Goal: Task Accomplishment & Management: Use online tool/utility

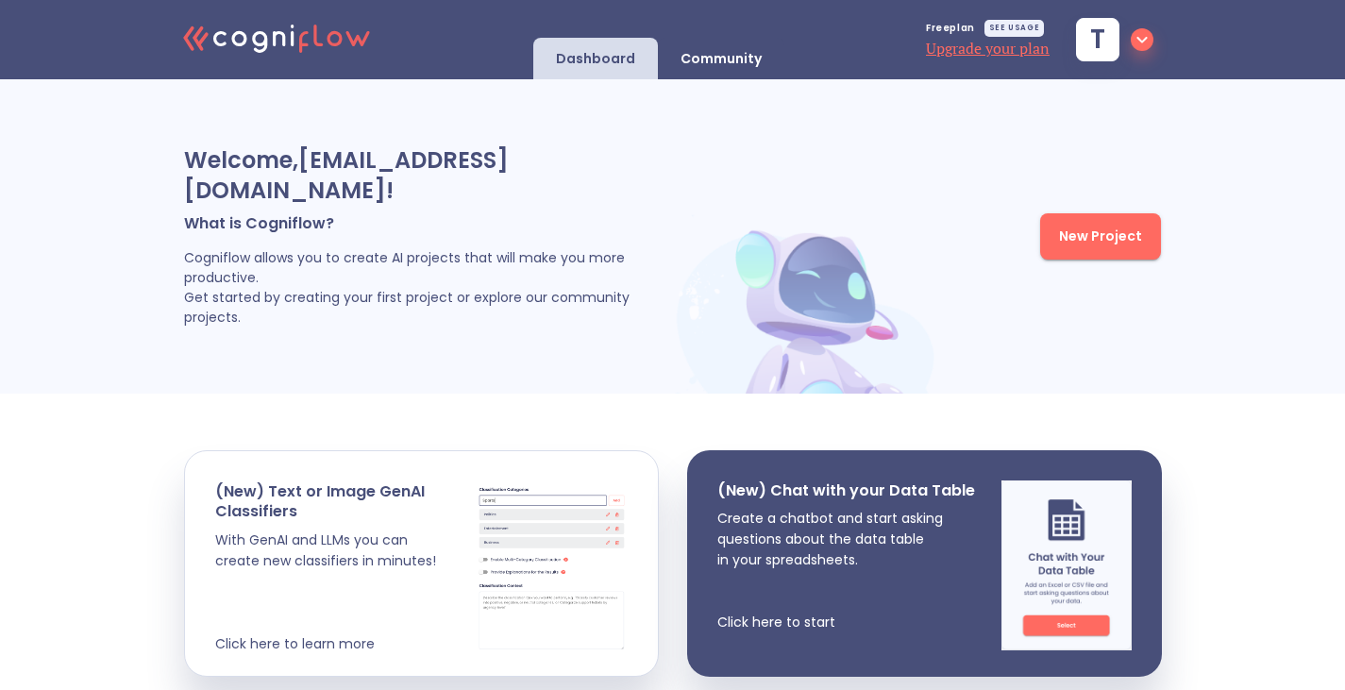
click at [1124, 228] on span "New Project" at bounding box center [1100, 237] width 83 height 24
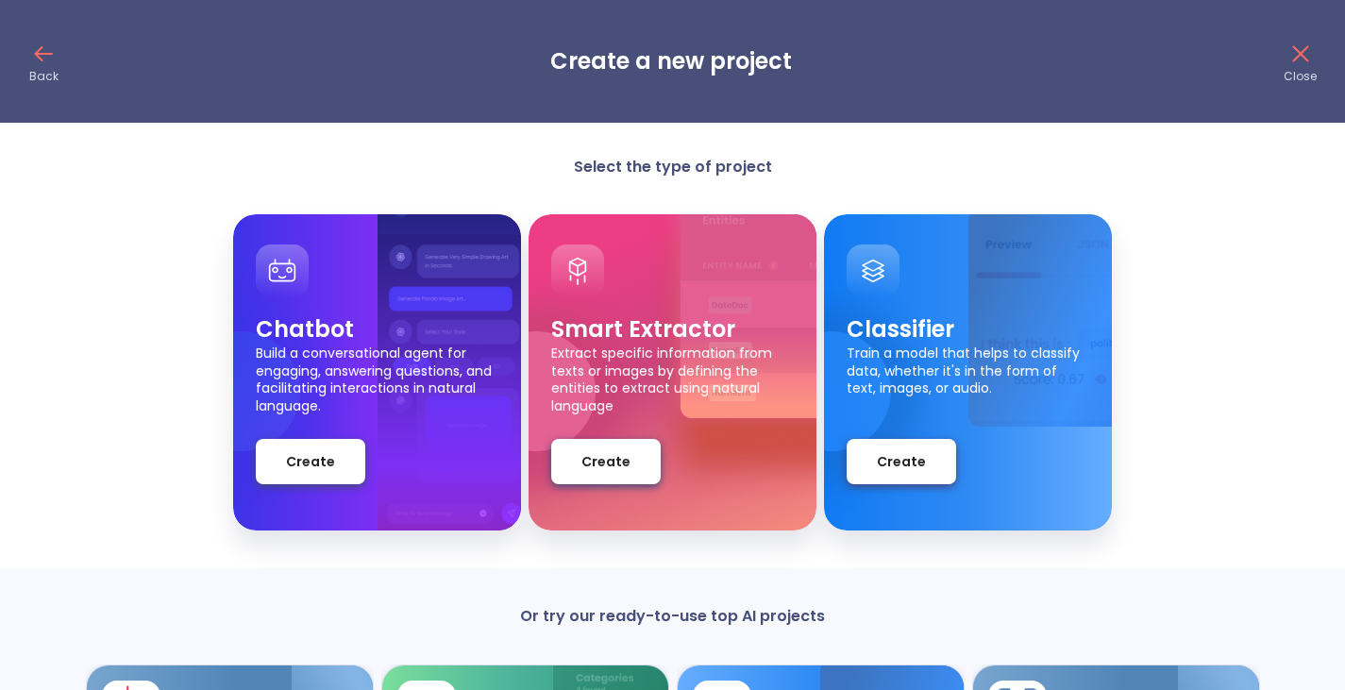
click at [54, 49] on icon at bounding box center [43, 54] width 30 height 30
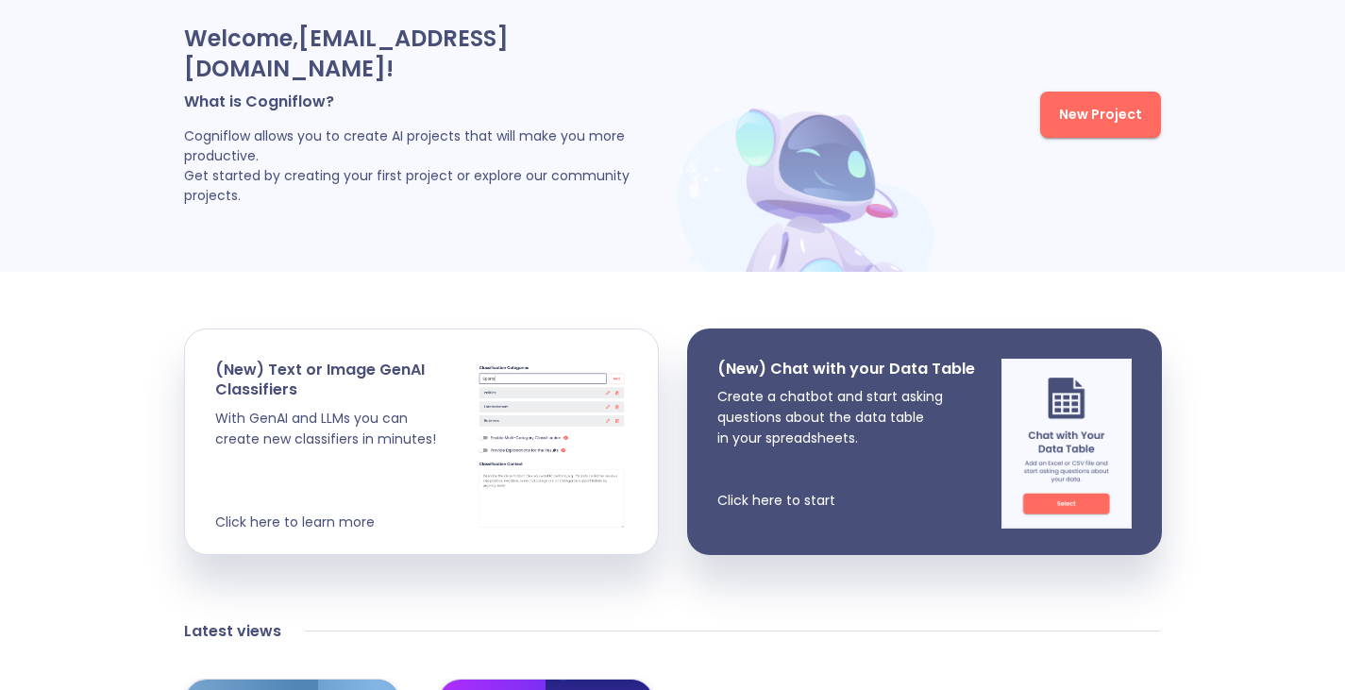
scroll to position [121, 0]
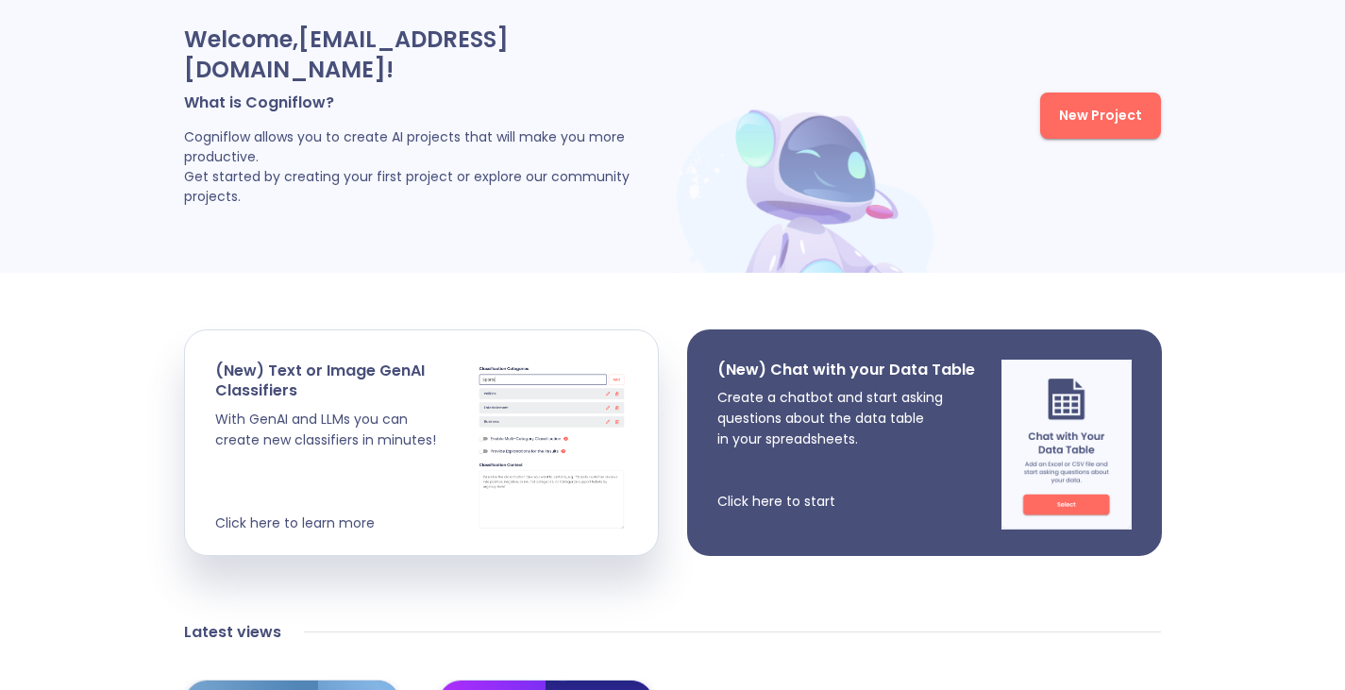
click at [853, 415] on p "Create a chatbot and start asking questions about the data table in your spread…" at bounding box center [846, 449] width 258 height 125
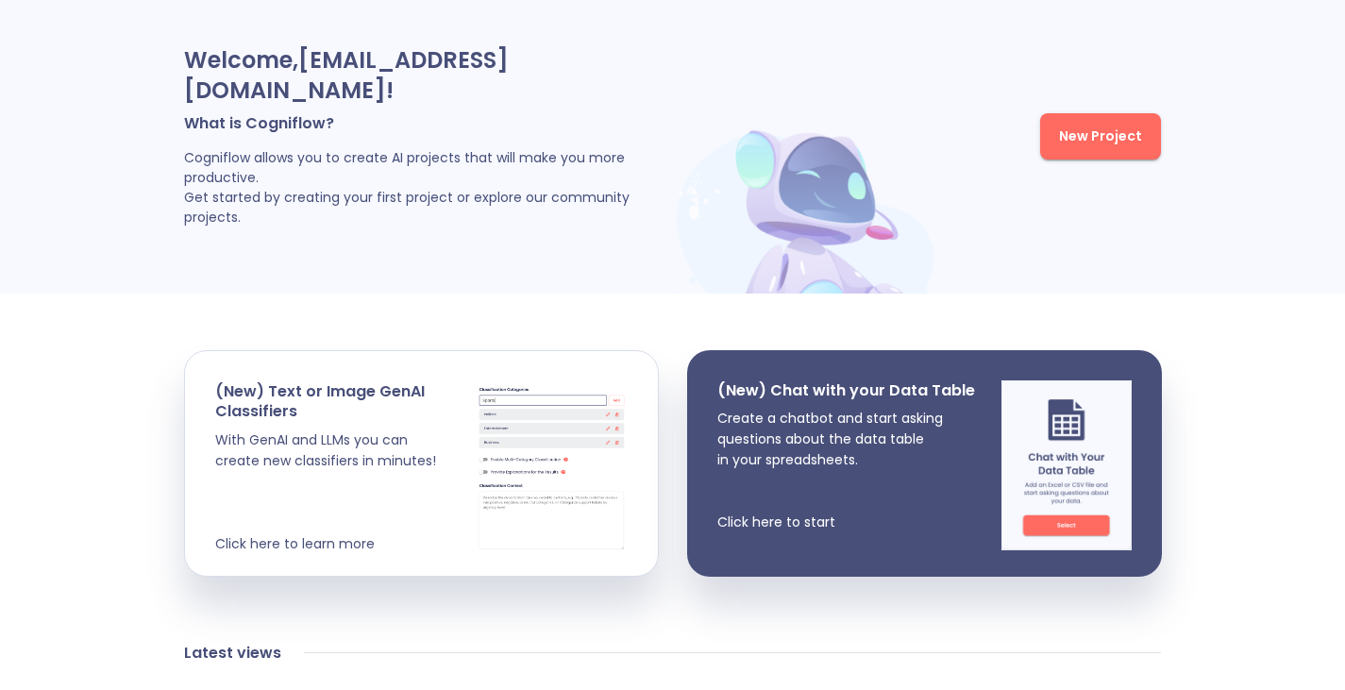
scroll to position [97, 0]
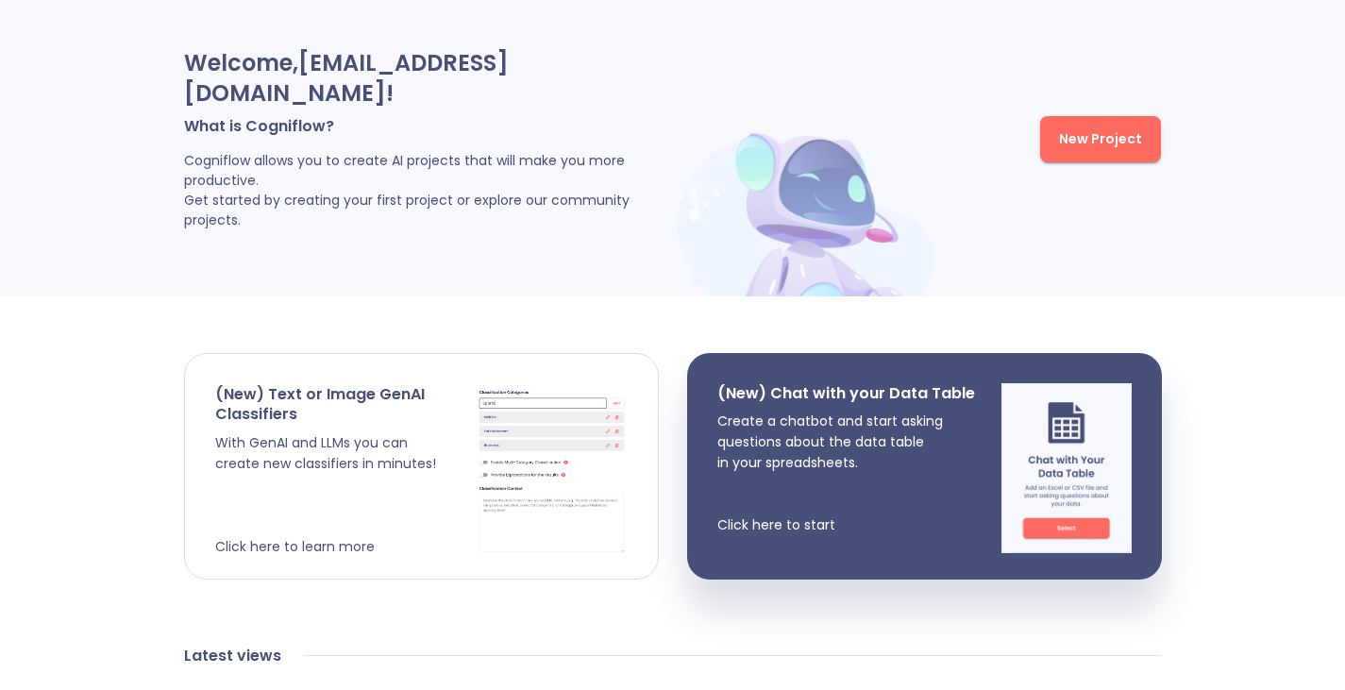
click at [471, 432] on p "With GenAI and LLMs you can create new classifiers in minutes! Click here to le…" at bounding box center [345, 494] width 261 height 125
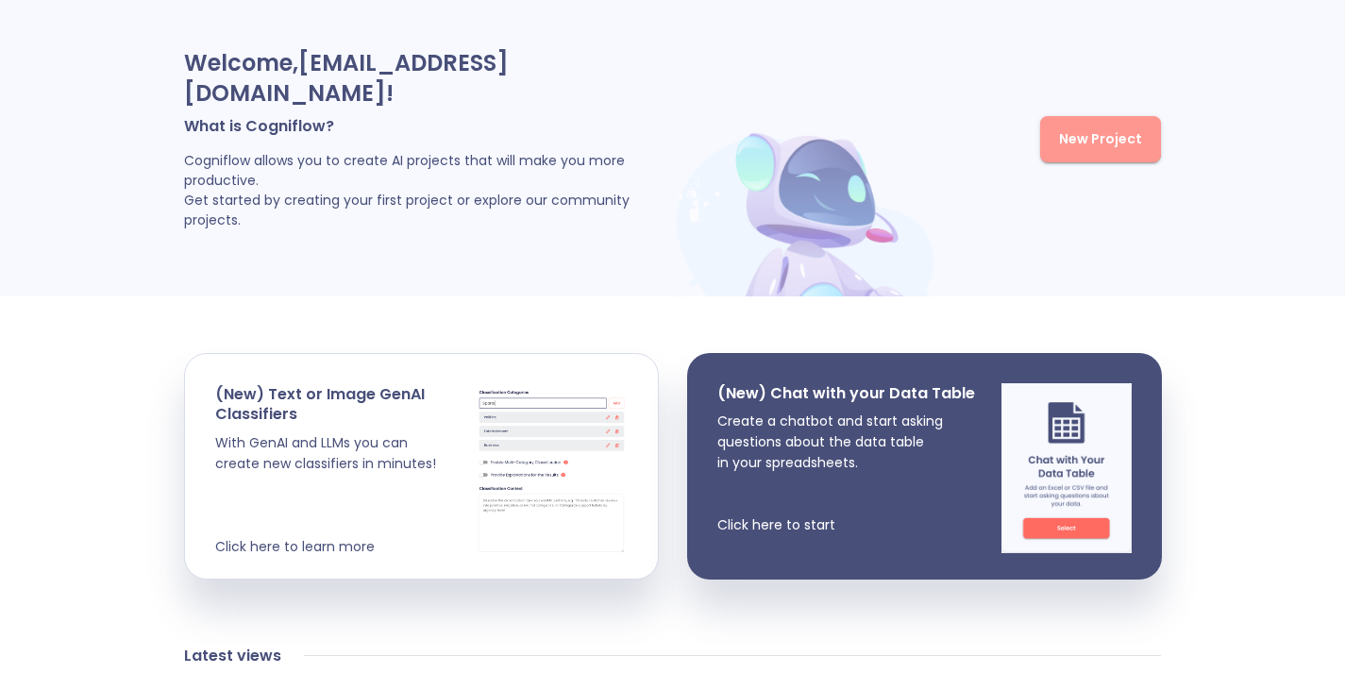
click at [1102, 127] on span "New Project" at bounding box center [1100, 139] width 83 height 24
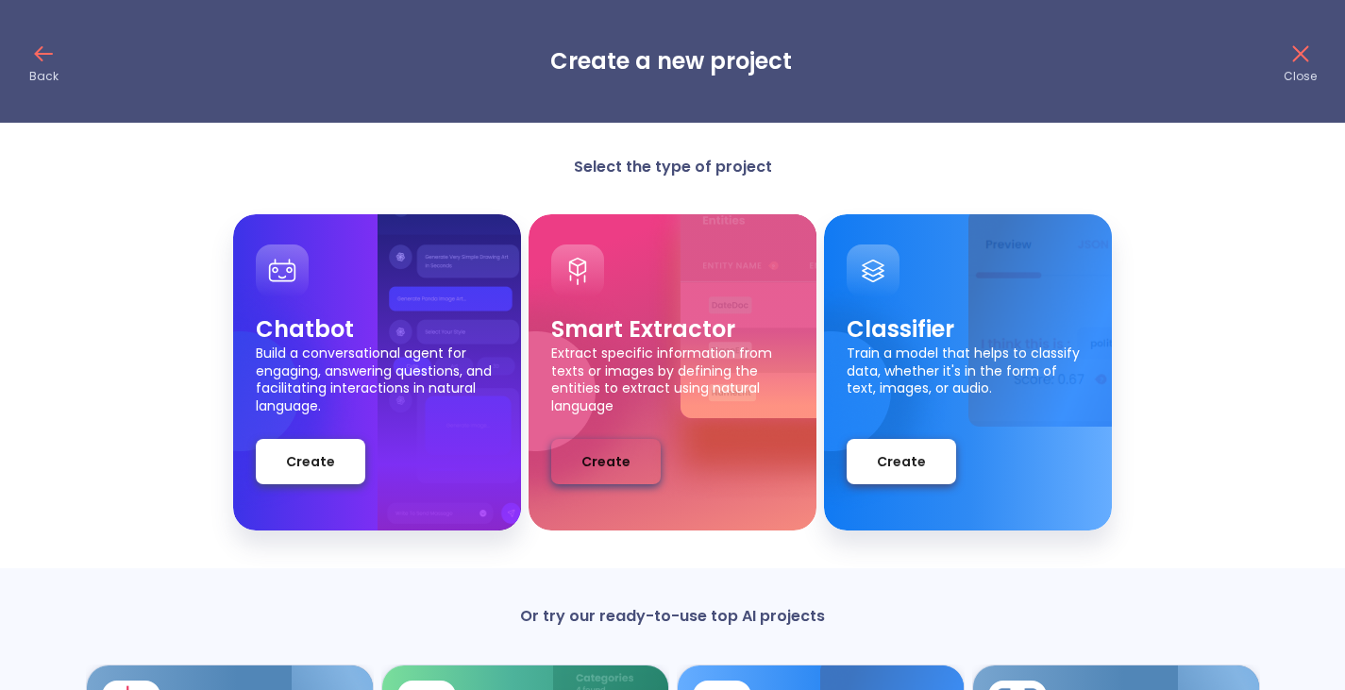
click at [617, 457] on span "Create" at bounding box center [606, 462] width 49 height 24
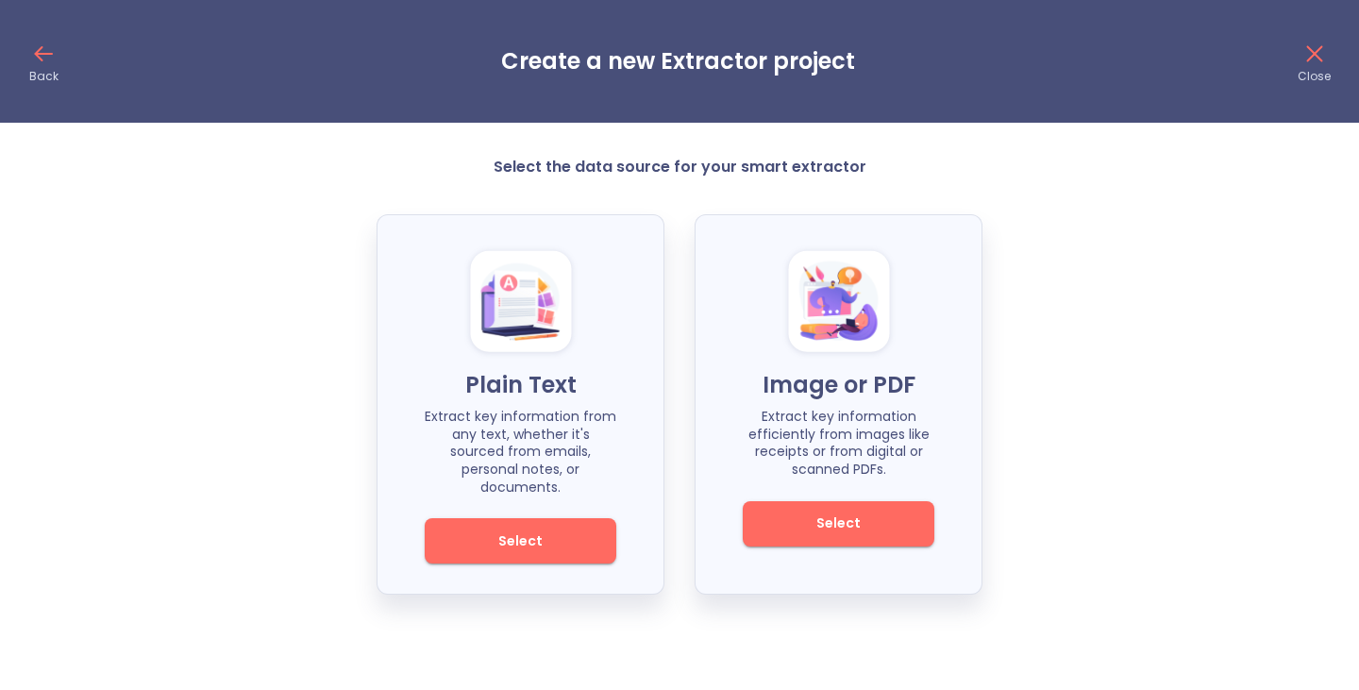
click at [42, 61] on icon at bounding box center [43, 54] width 30 height 30
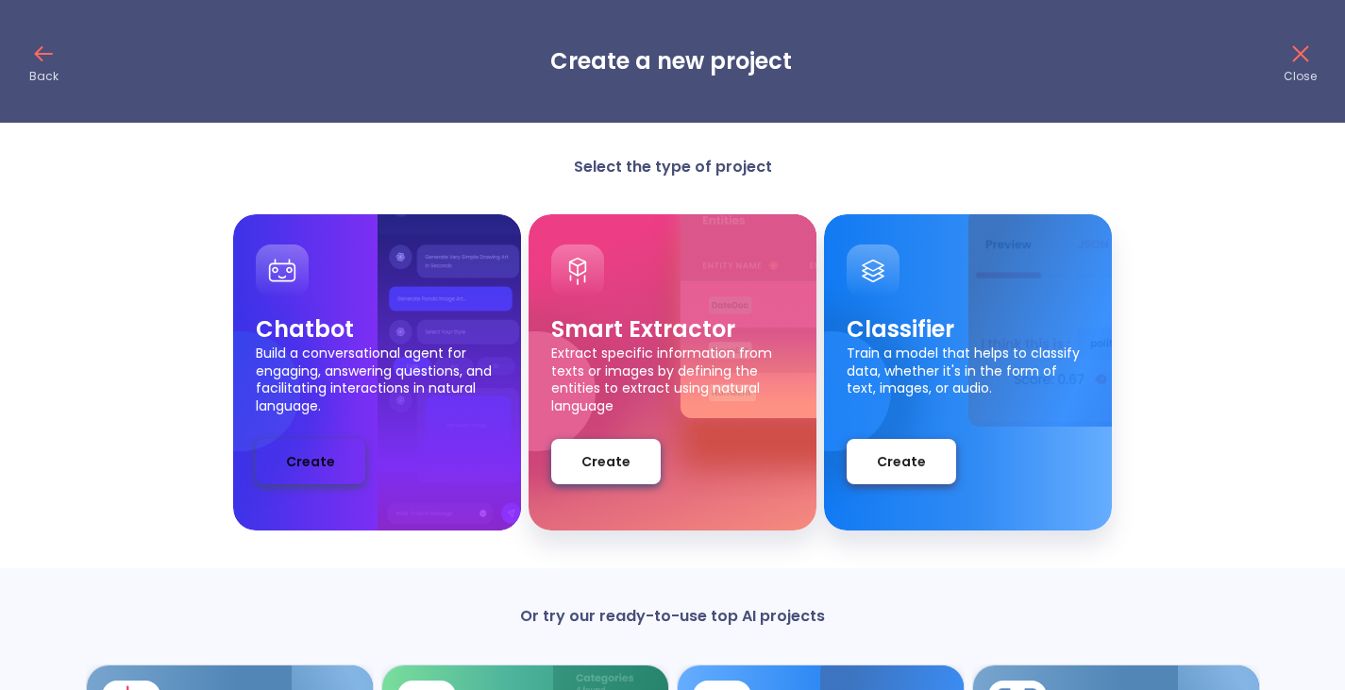
click at [311, 464] on span "Create" at bounding box center [310, 462] width 49 height 24
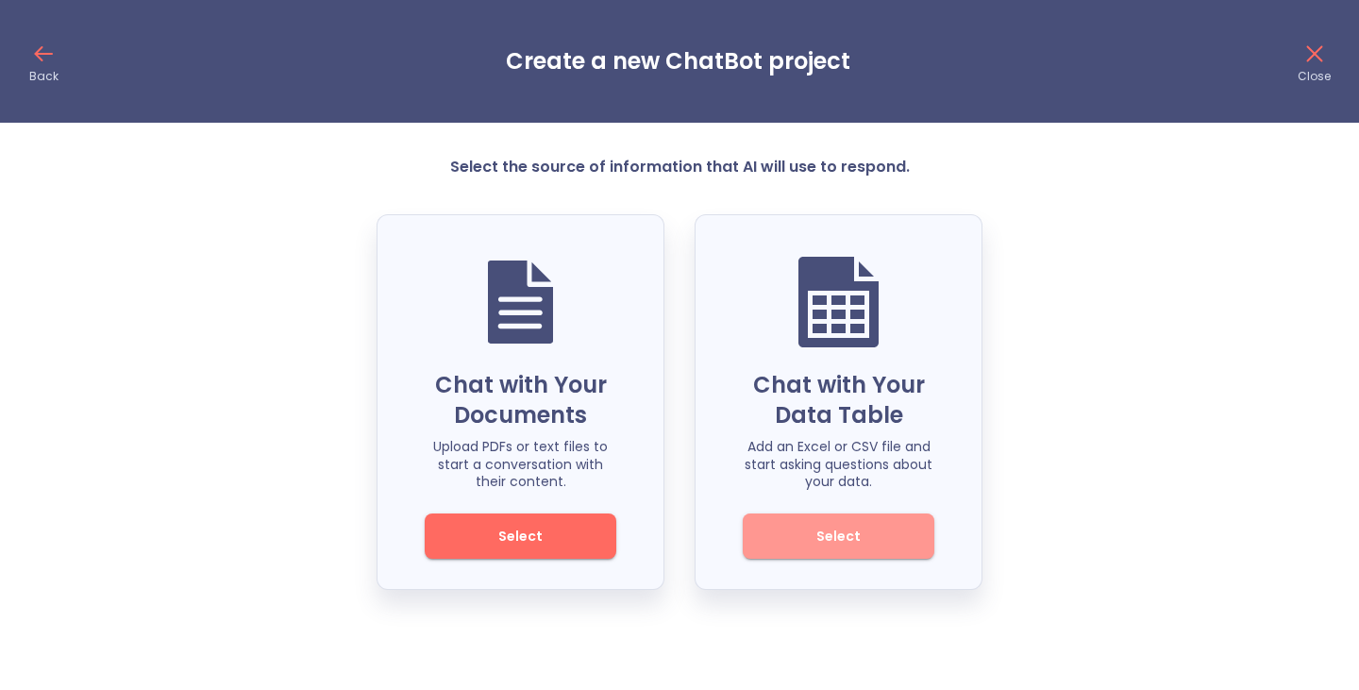
click at [839, 545] on span "Select" at bounding box center [838, 537] width 127 height 24
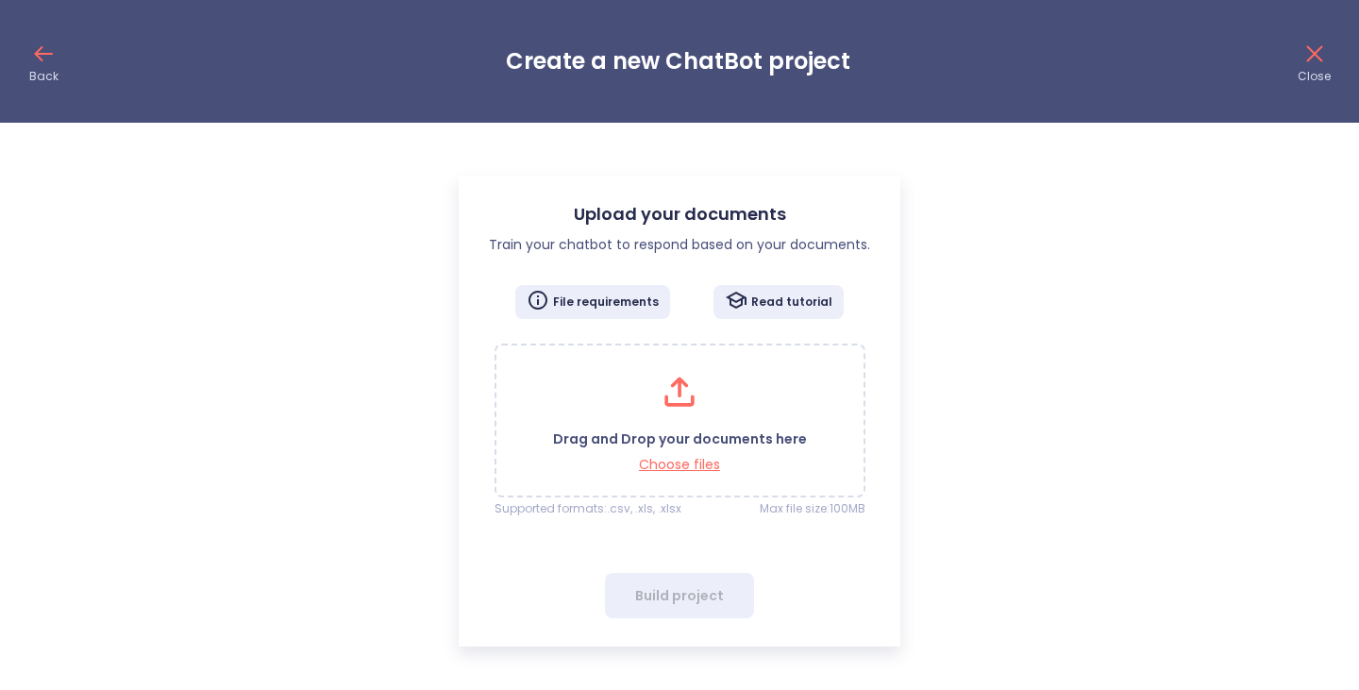
click at [50, 61] on icon at bounding box center [43, 54] width 30 height 30
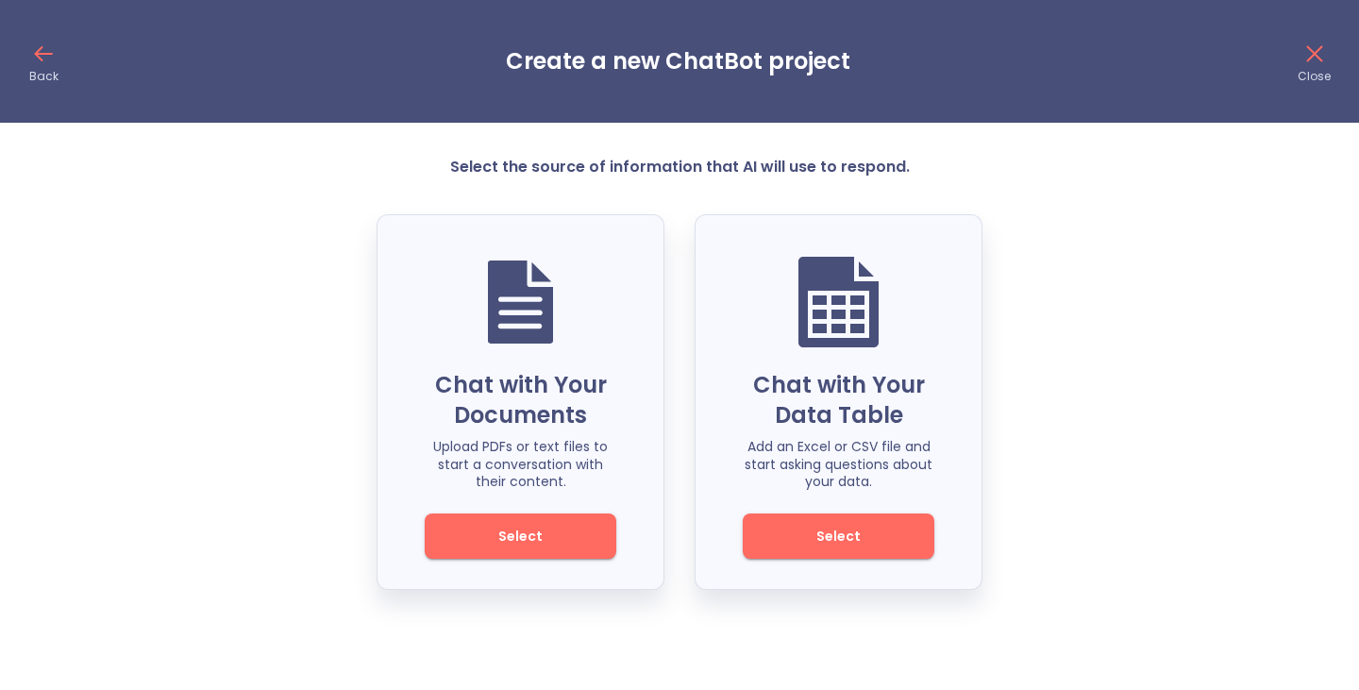
click at [50, 61] on icon at bounding box center [43, 54] width 30 height 30
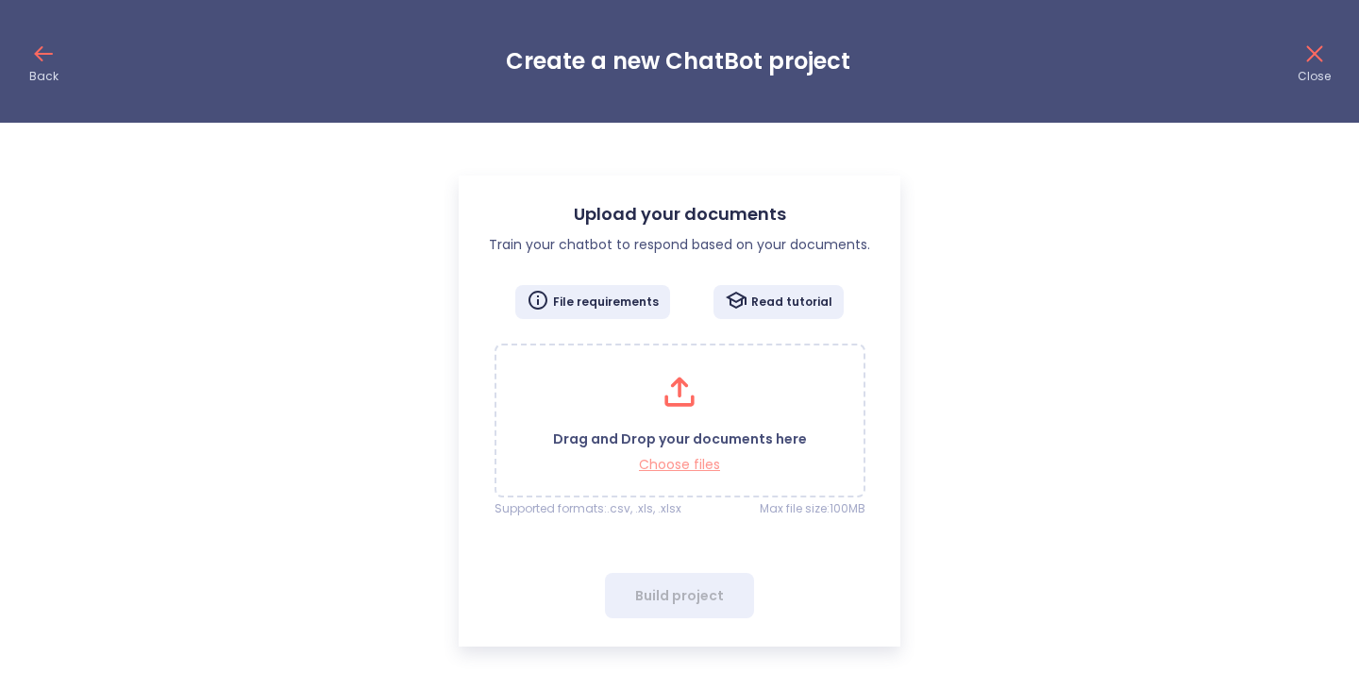
click at [674, 461] on p "Choose files" at bounding box center [680, 465] width 254 height 18
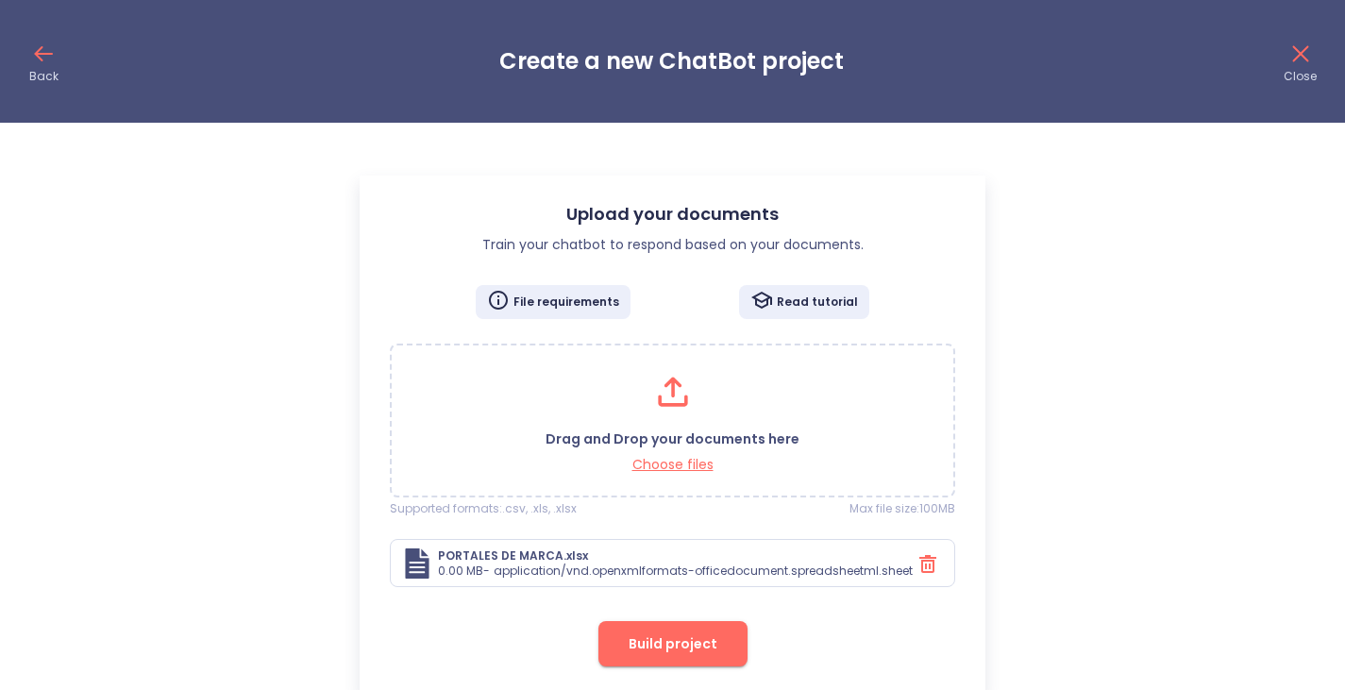
click at [717, 642] on button "Build project" at bounding box center [673, 643] width 149 height 45
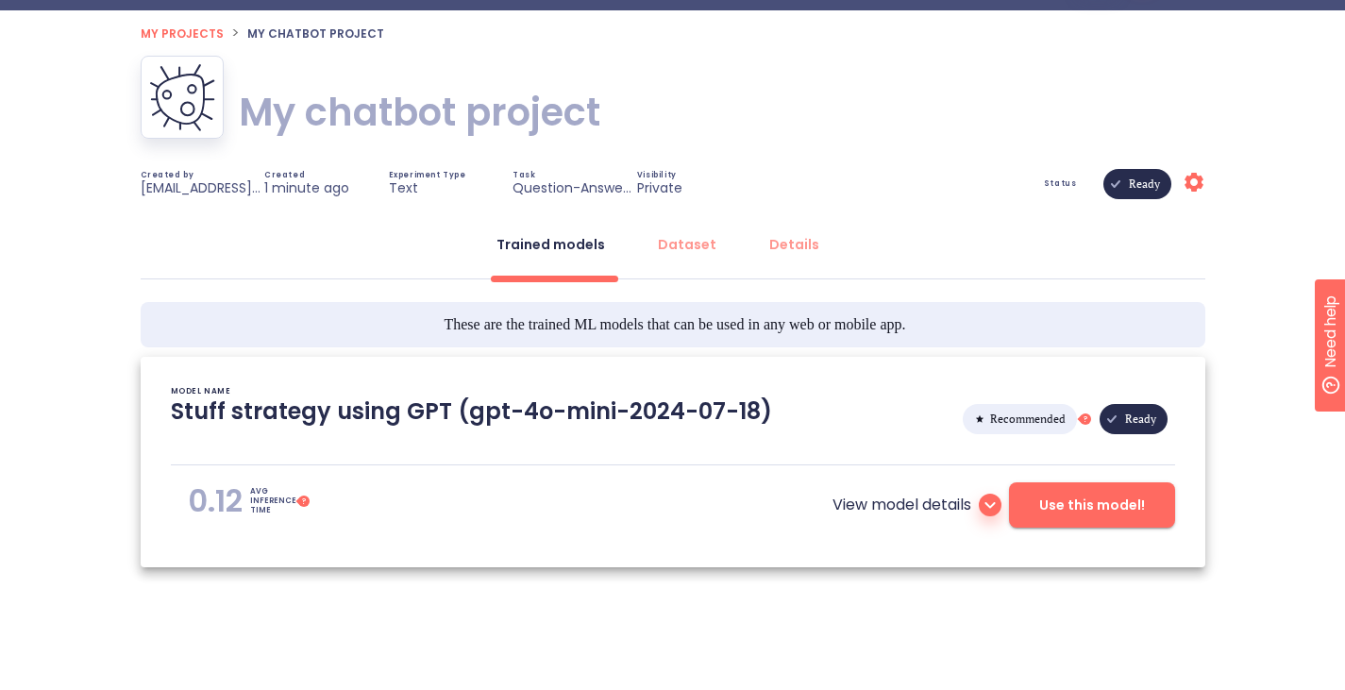
scroll to position [80, 0]
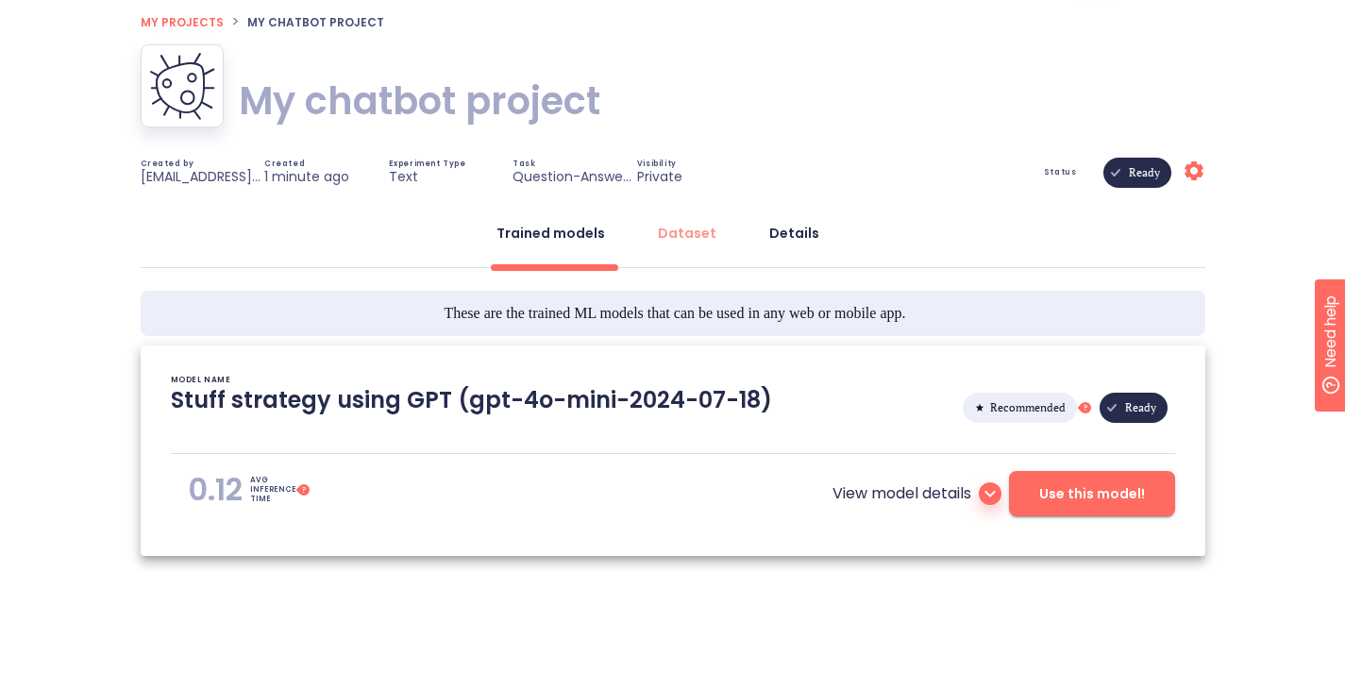
click at [769, 230] on div "Details" at bounding box center [794, 233] width 50 height 19
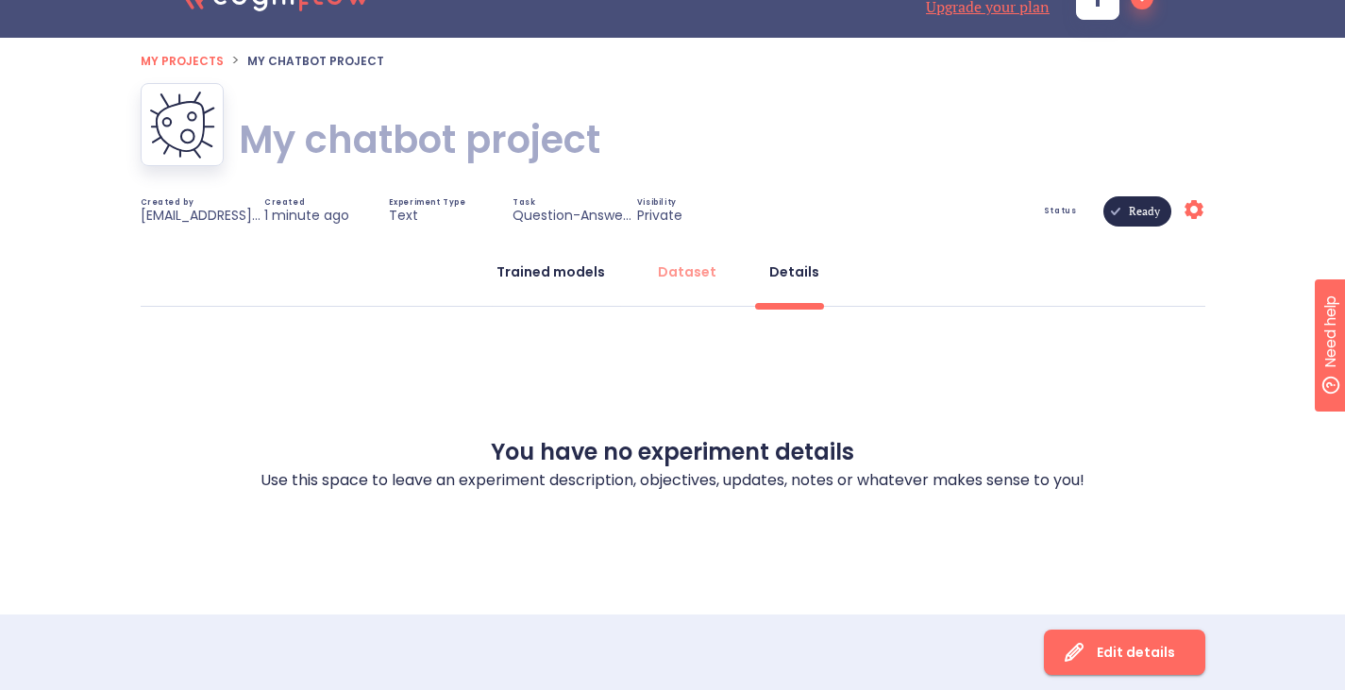
click at [568, 274] on div "Trained models" at bounding box center [551, 271] width 109 height 19
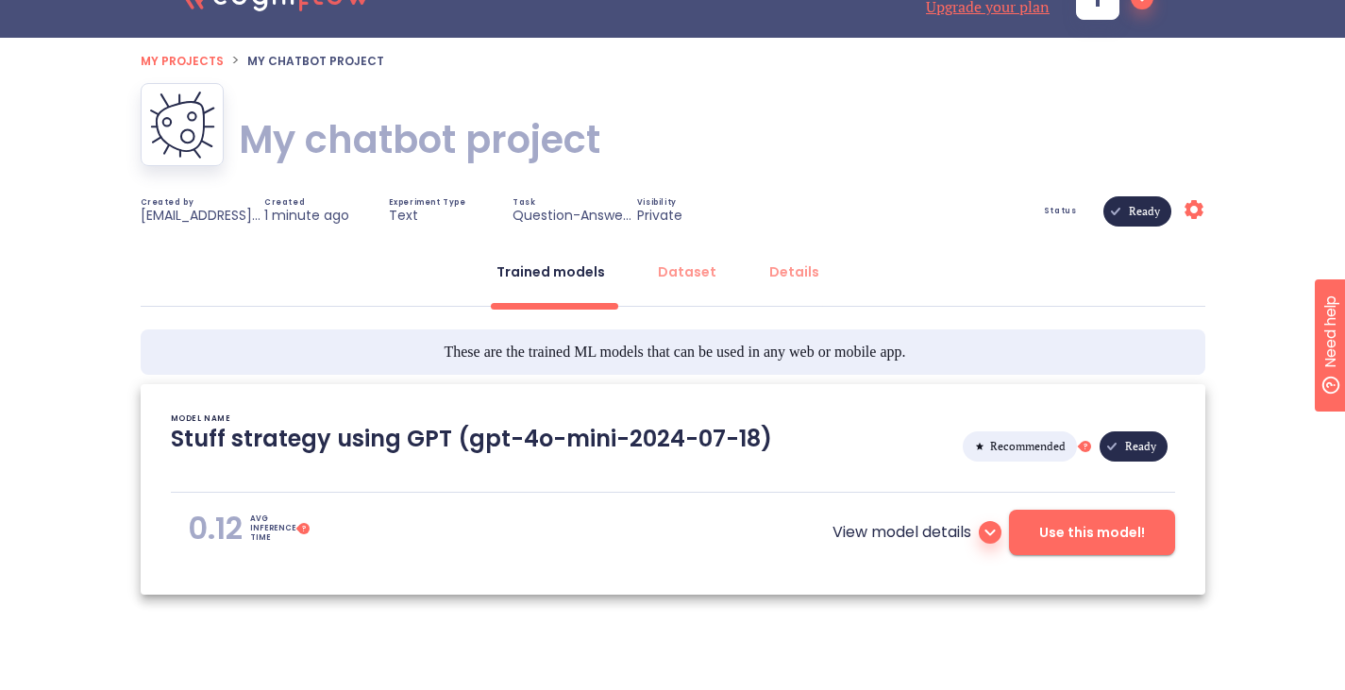
scroll to position [80, 0]
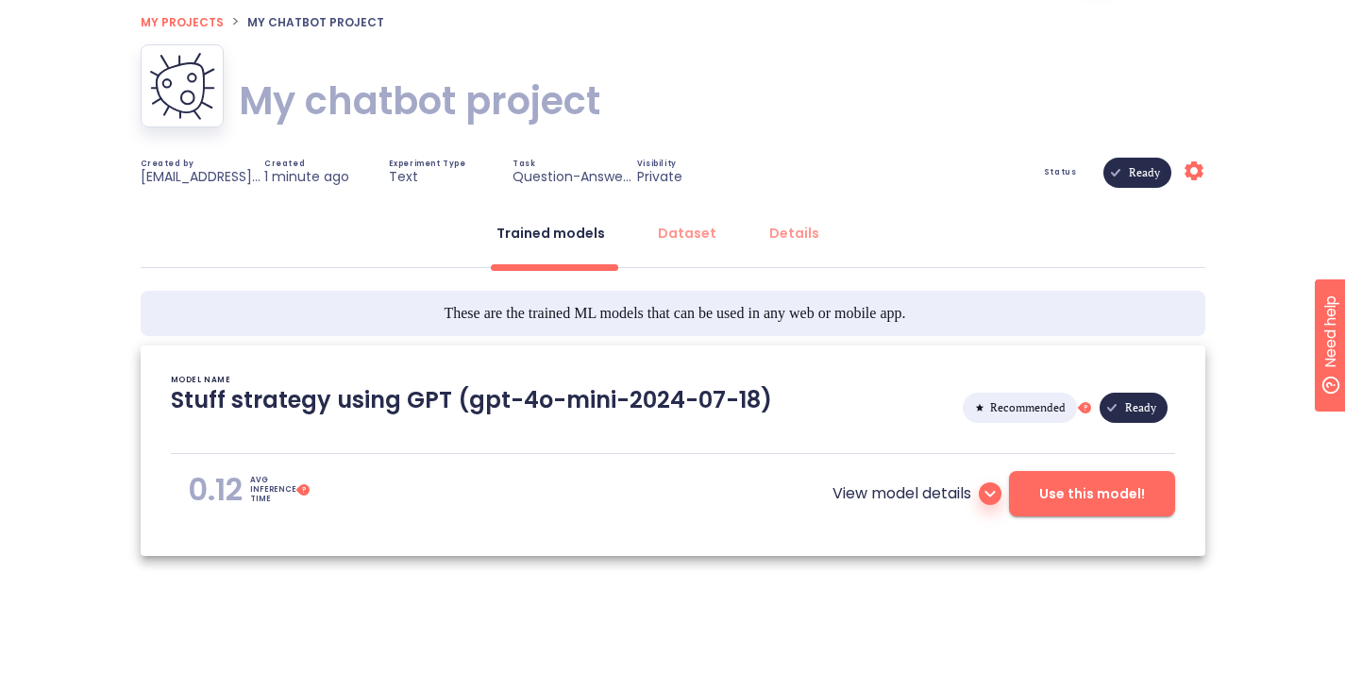
click at [993, 492] on icon at bounding box center [990, 493] width 23 height 23
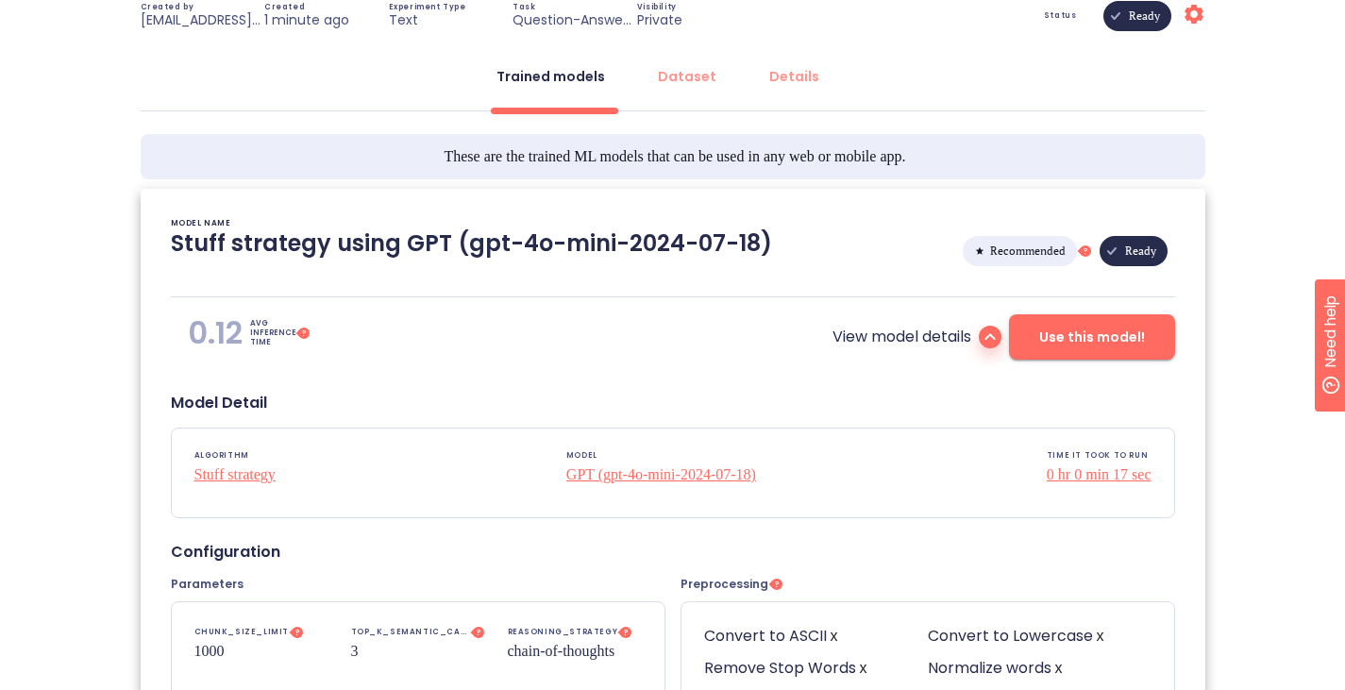
scroll to position [236, 0]
click at [990, 329] on icon at bounding box center [990, 338] width 23 height 23
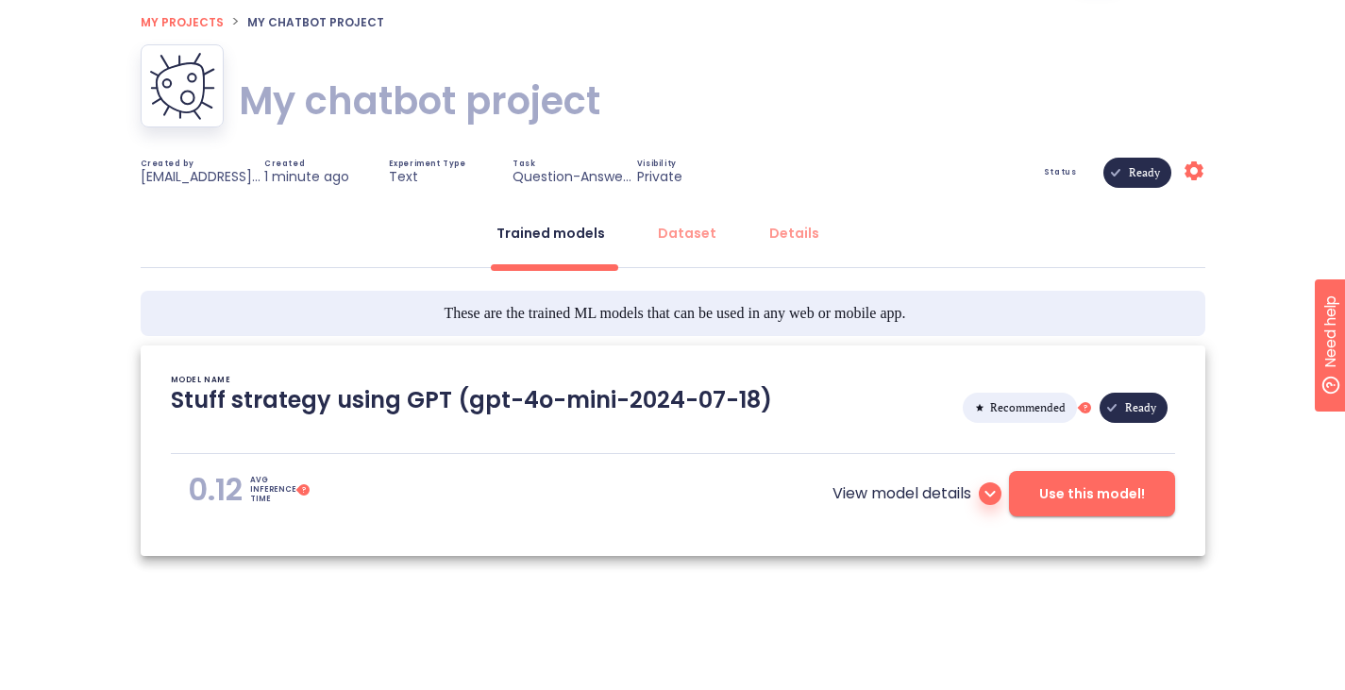
scroll to position [80, 0]
click at [1037, 413] on span "Recommended" at bounding box center [1028, 408] width 98 height 136
click at [984, 494] on icon at bounding box center [990, 493] width 23 height 23
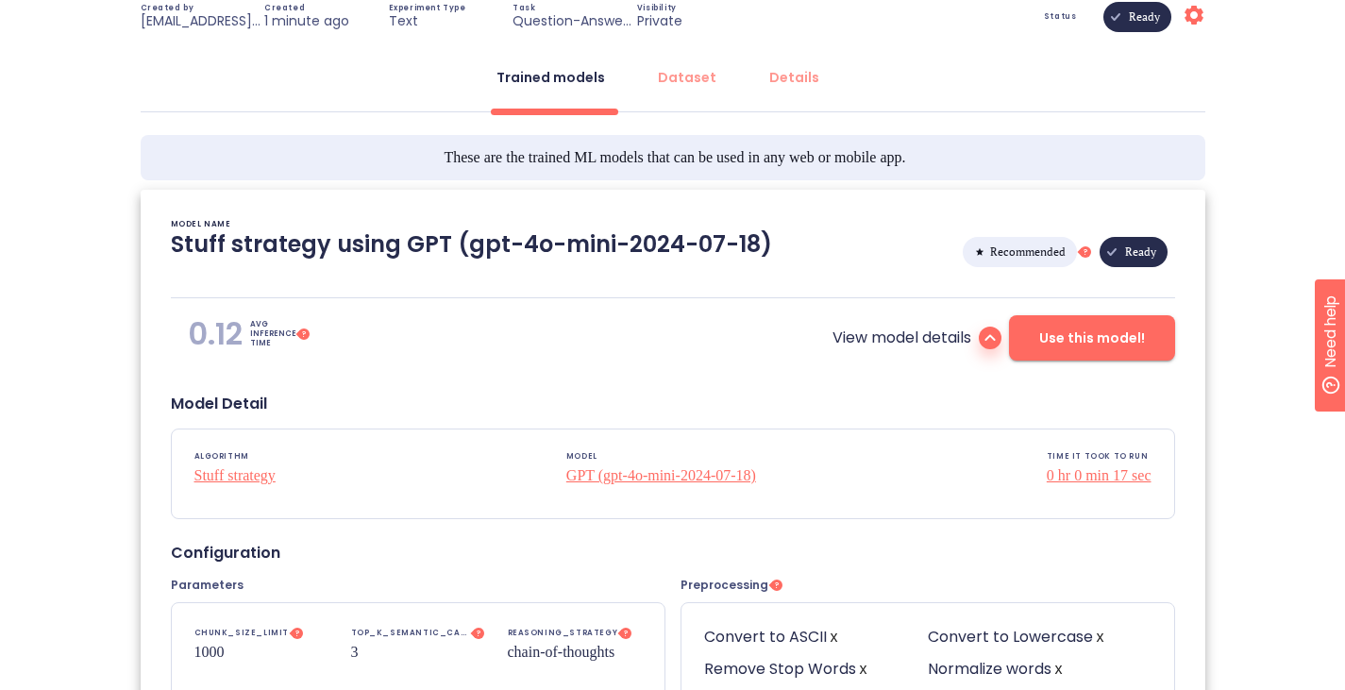
click at [609, 478] on p "GPT (gpt-4o-mini-2024-07-18)" at bounding box center [661, 475] width 190 height 23
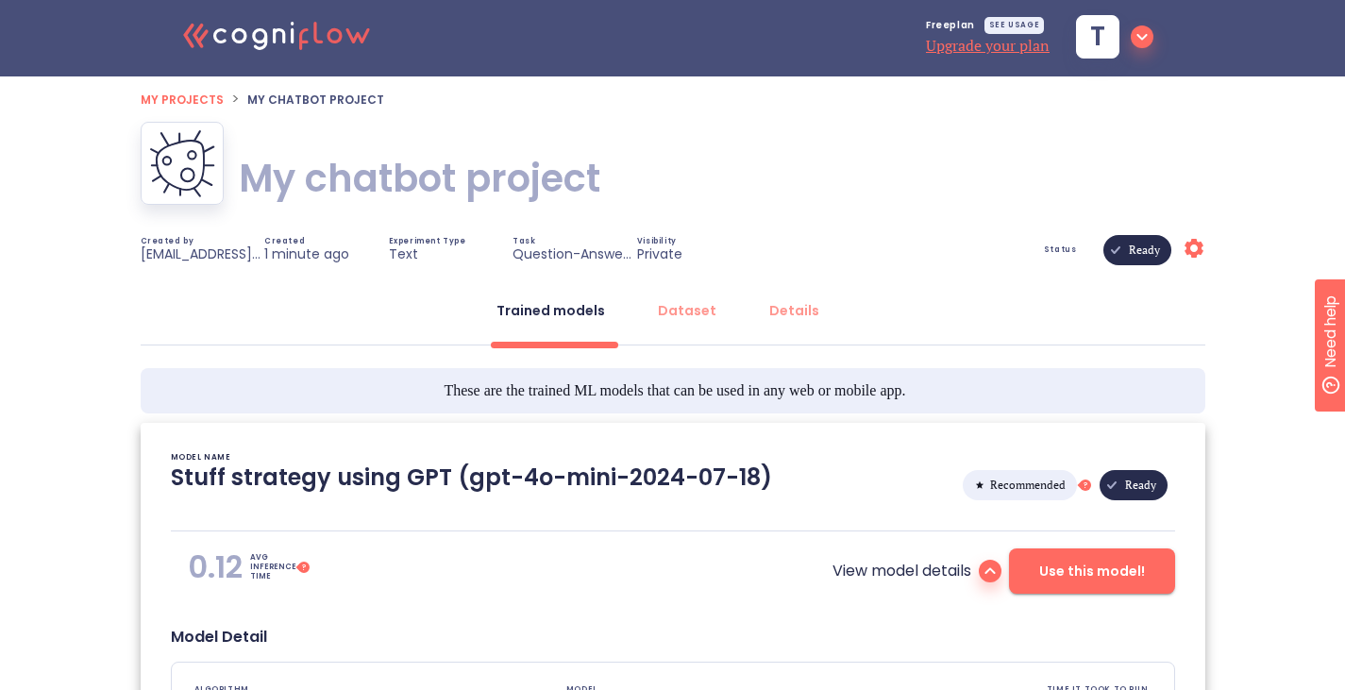
scroll to position [0, 0]
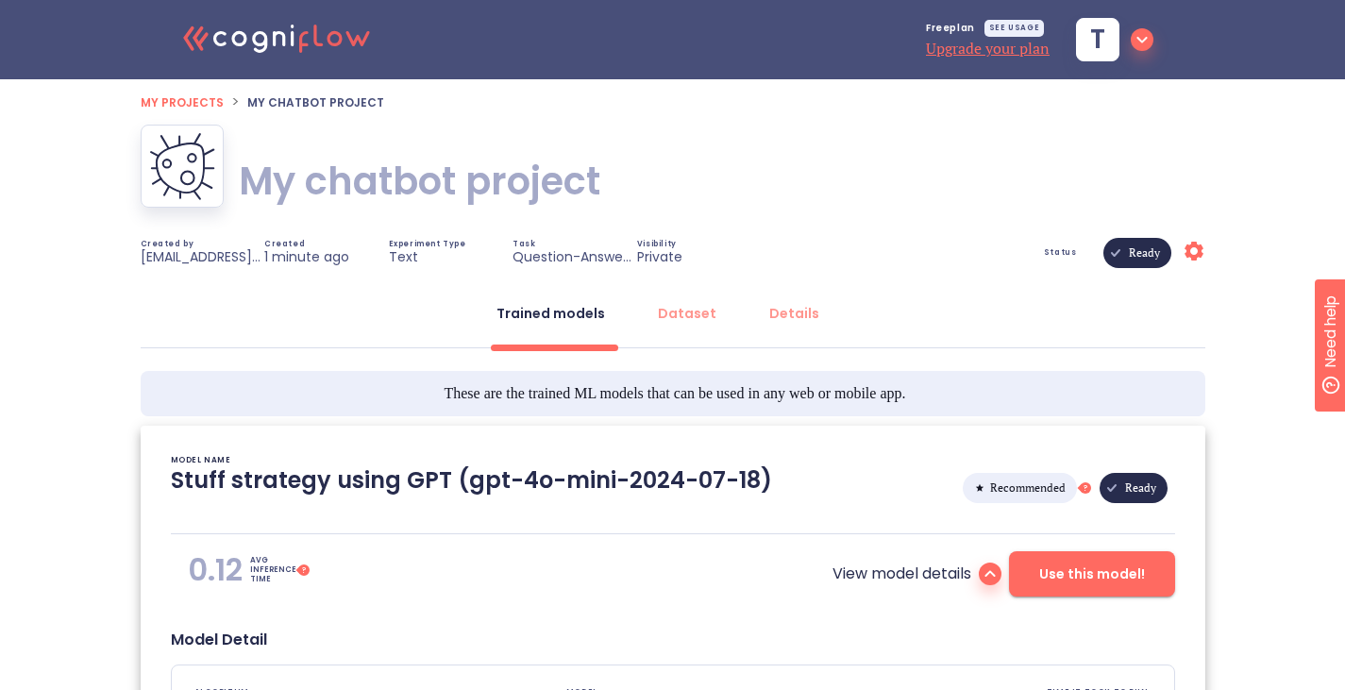
click at [1190, 251] on icon "Settings" at bounding box center [1194, 251] width 23 height 23
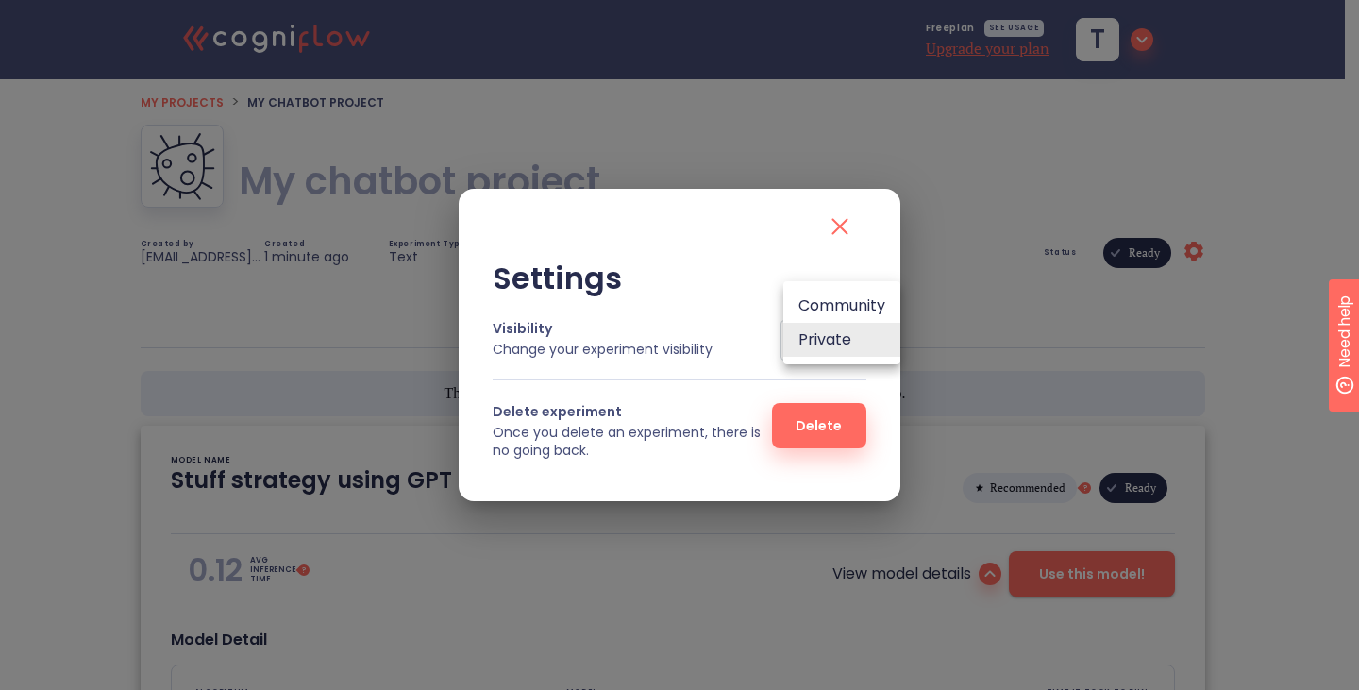
click at [839, 343] on body ".cls-1{fill:#141624;}.cls-2{fill:#eb5e60;}.cls-3{fill:none;stroke:#eb5e60;strok…" at bounding box center [679, 694] width 1359 height 1388
click at [882, 302] on li "Community" at bounding box center [842, 306] width 117 height 34
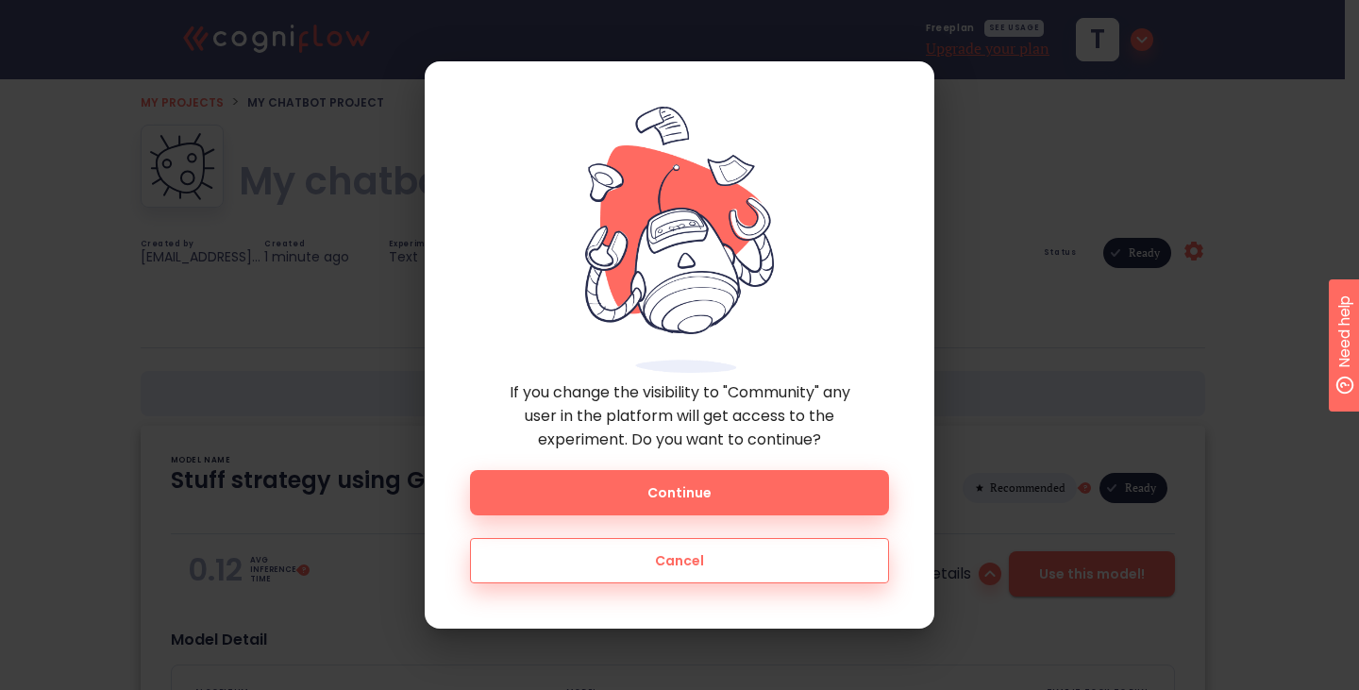
click at [710, 570] on span "Cancel" at bounding box center [679, 561] width 357 height 24
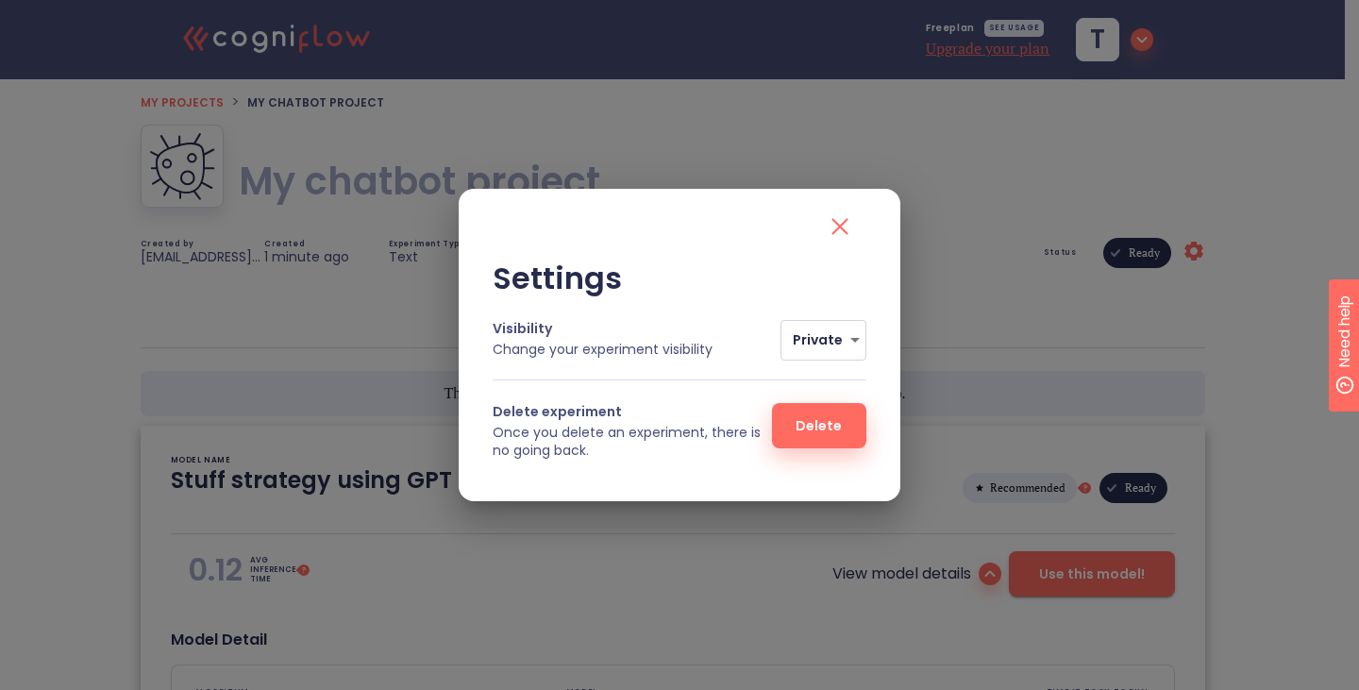
click at [1008, 337] on div "Settings Visibility Change your experiment visibility Private 0 Delete experime…" at bounding box center [679, 345] width 1359 height 690
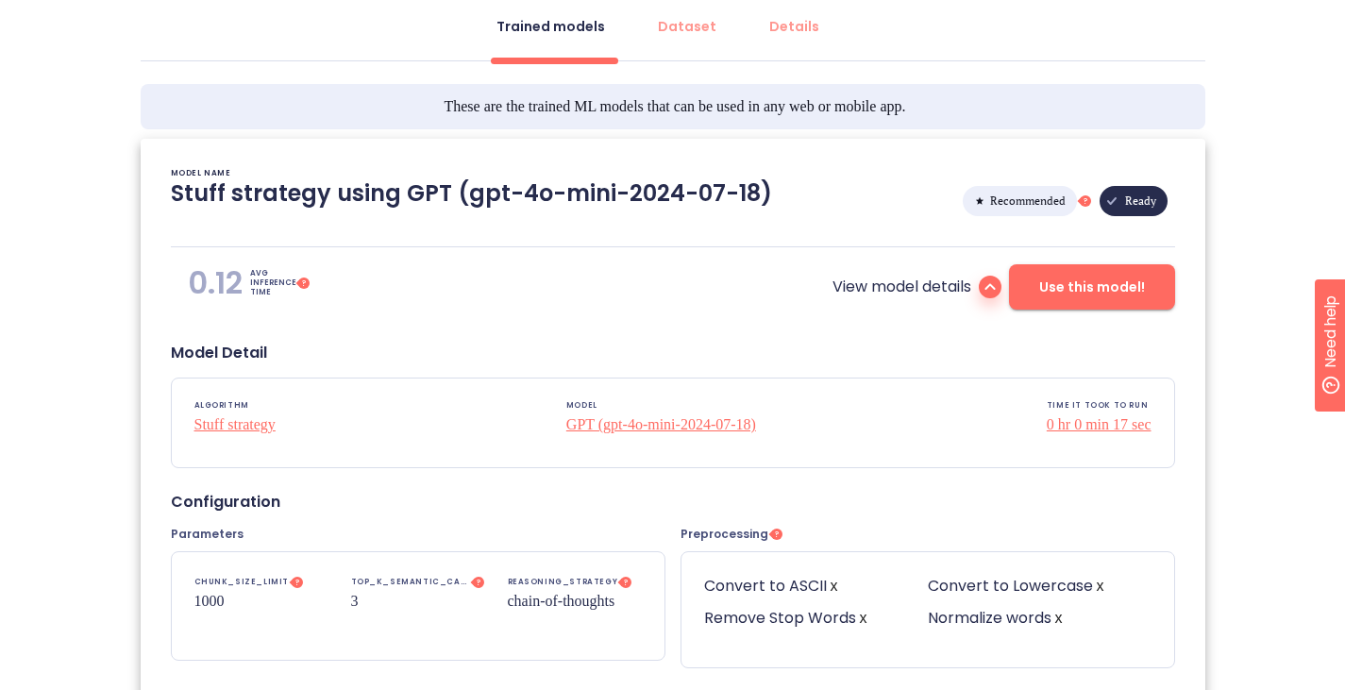
scroll to position [289, 0]
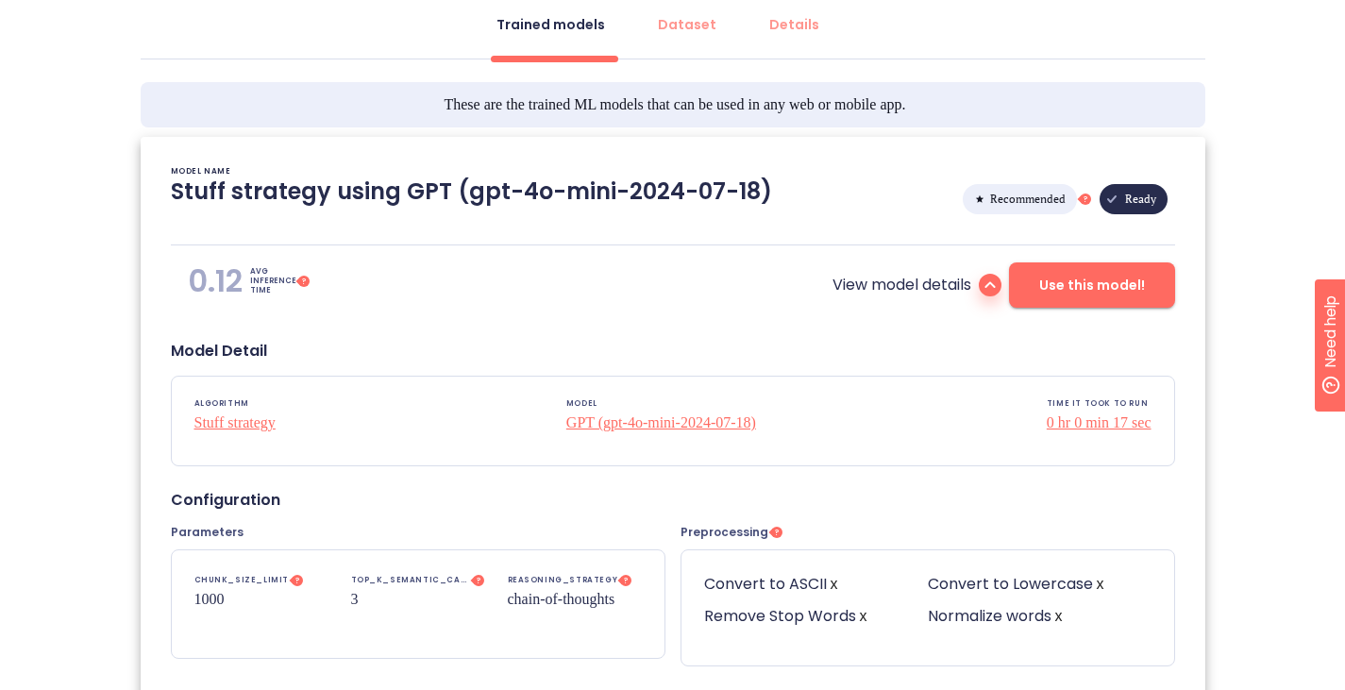
click at [1067, 295] on span "Use this model!" at bounding box center [1092, 286] width 106 height 24
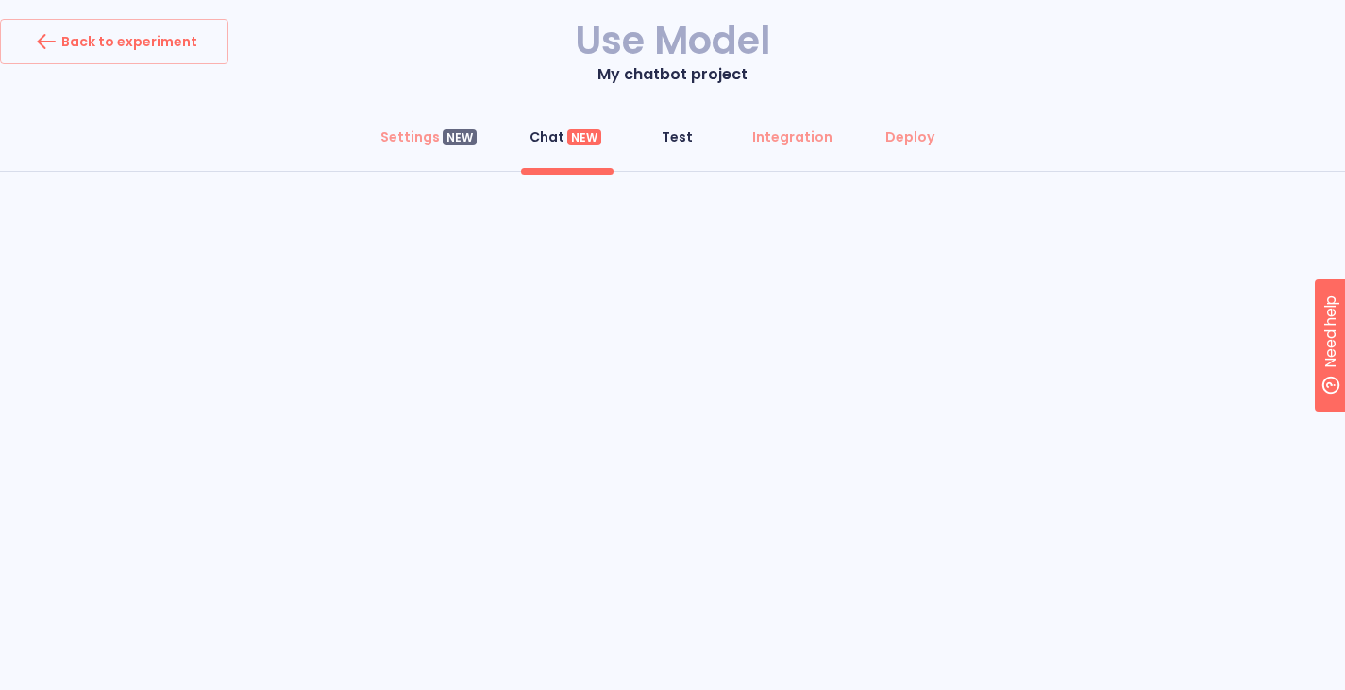
click at [671, 134] on div "Test" at bounding box center [677, 136] width 31 height 19
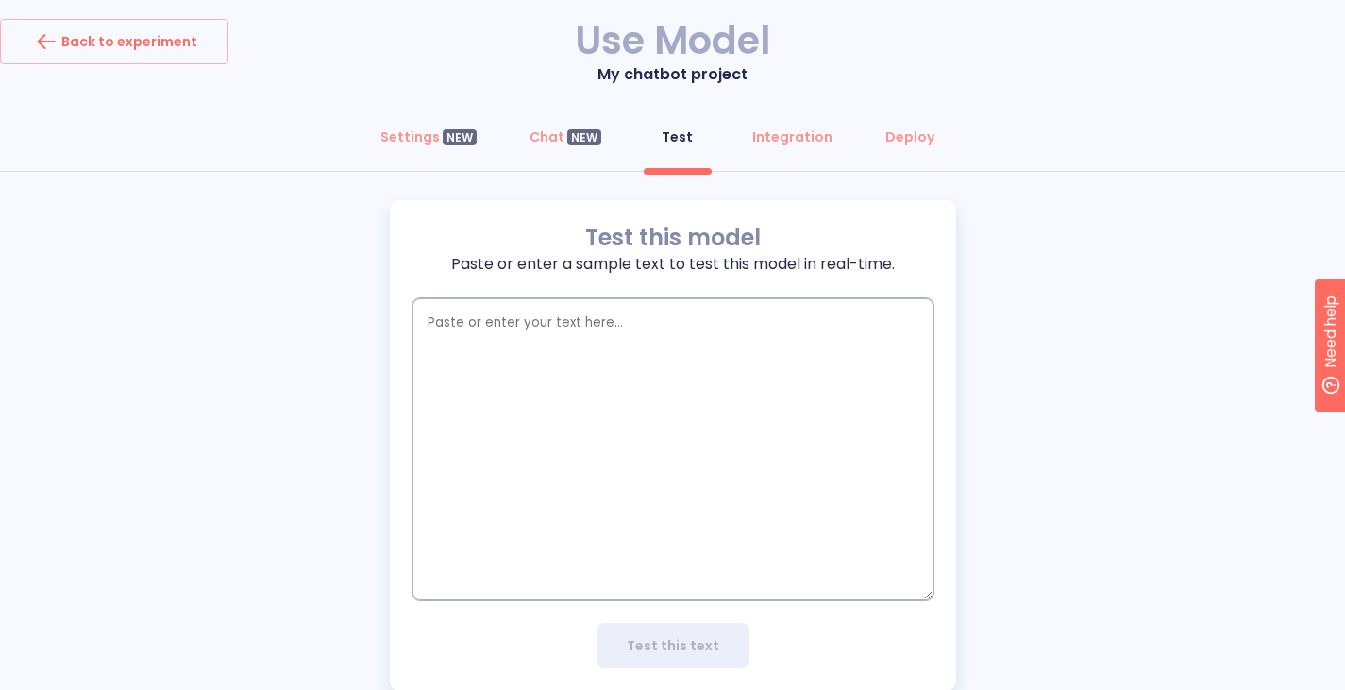
click at [616, 327] on textarea "empty textarea" at bounding box center [673, 449] width 521 height 302
click at [535, 126] on button "Chat NEW" at bounding box center [565, 136] width 94 height 45
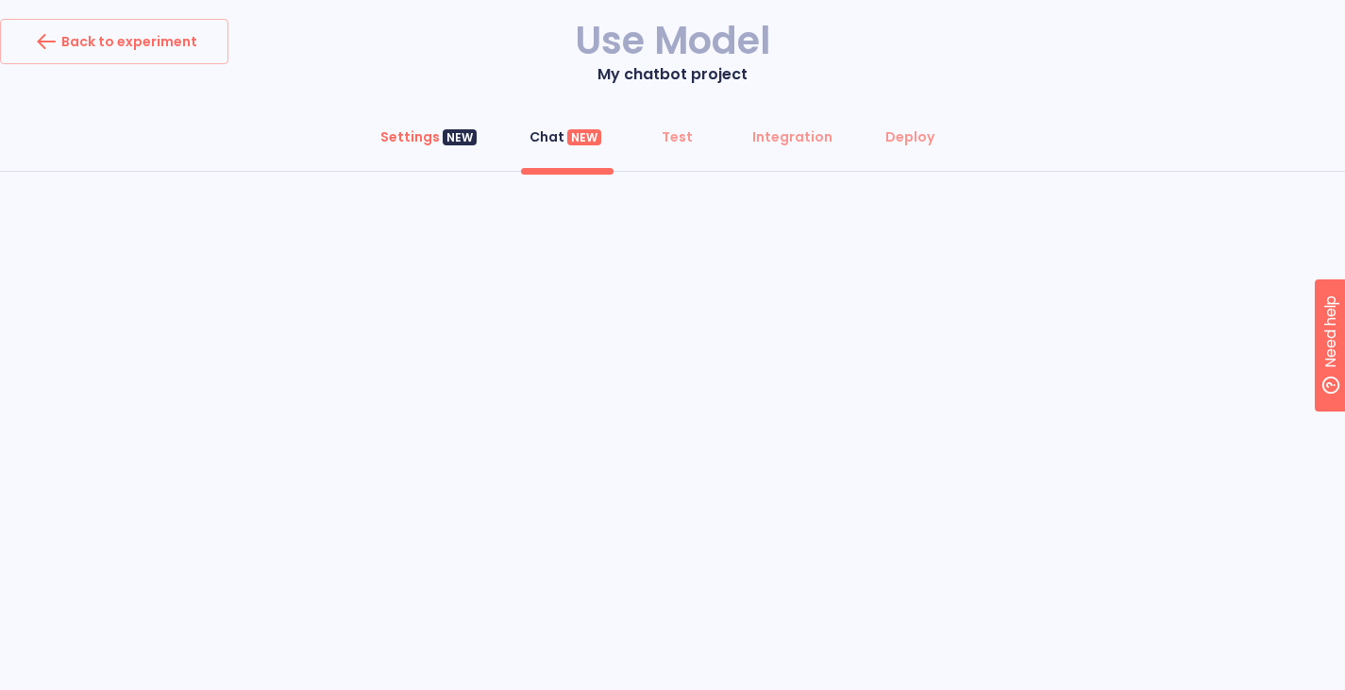
click at [410, 129] on div "Settings NEW" at bounding box center [428, 136] width 96 height 19
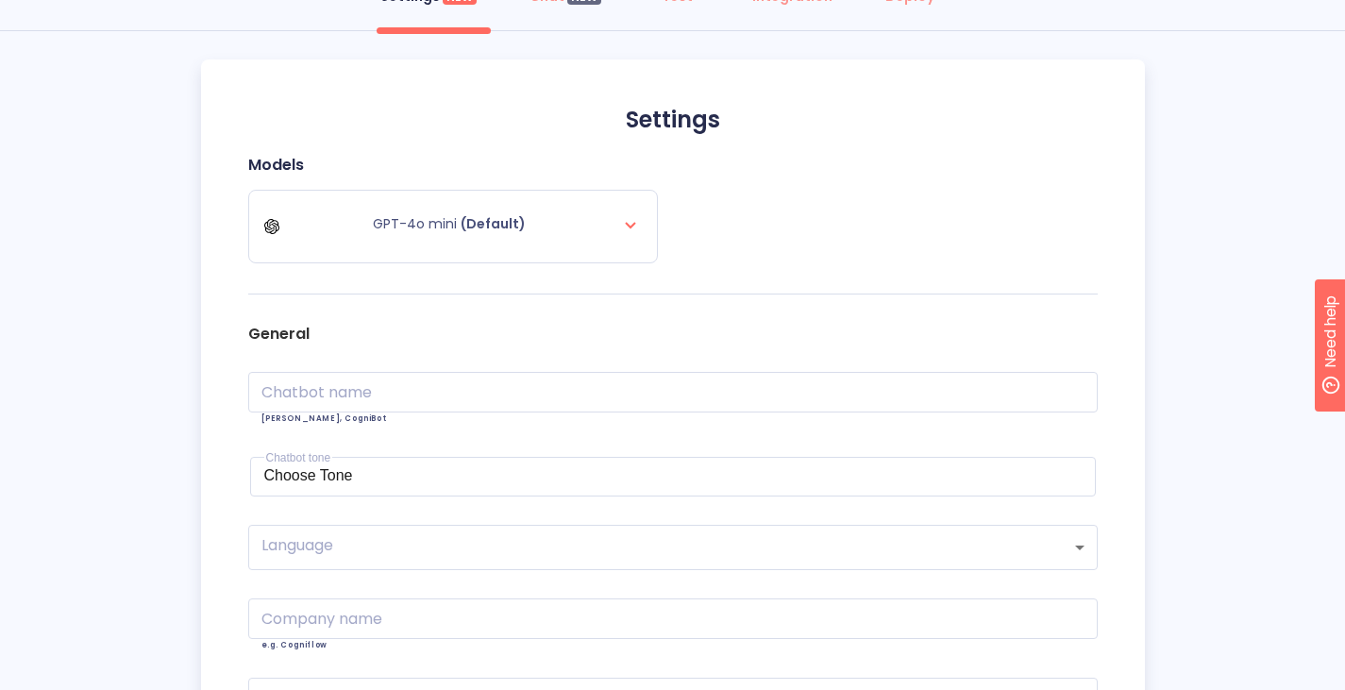
scroll to position [143, 0]
click at [617, 214] on div "GPT-4o mini (Default)" at bounding box center [453, 224] width 378 height 53
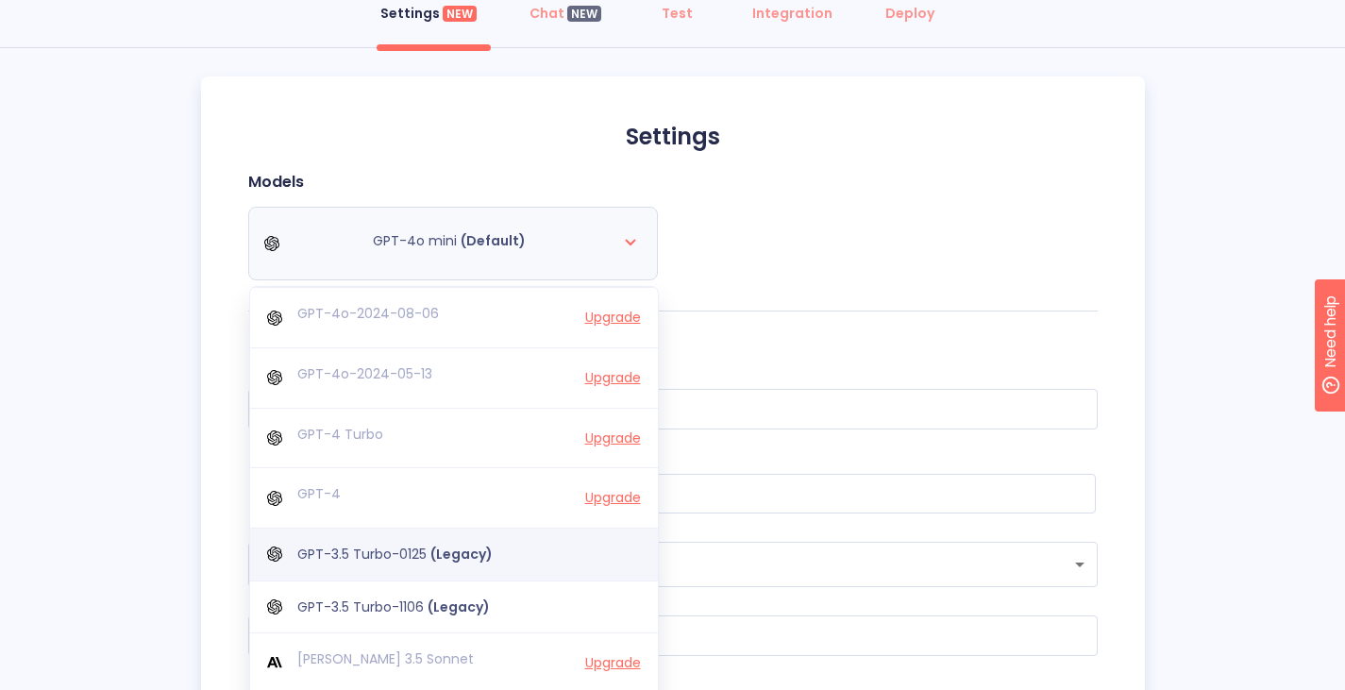
scroll to position [121, 0]
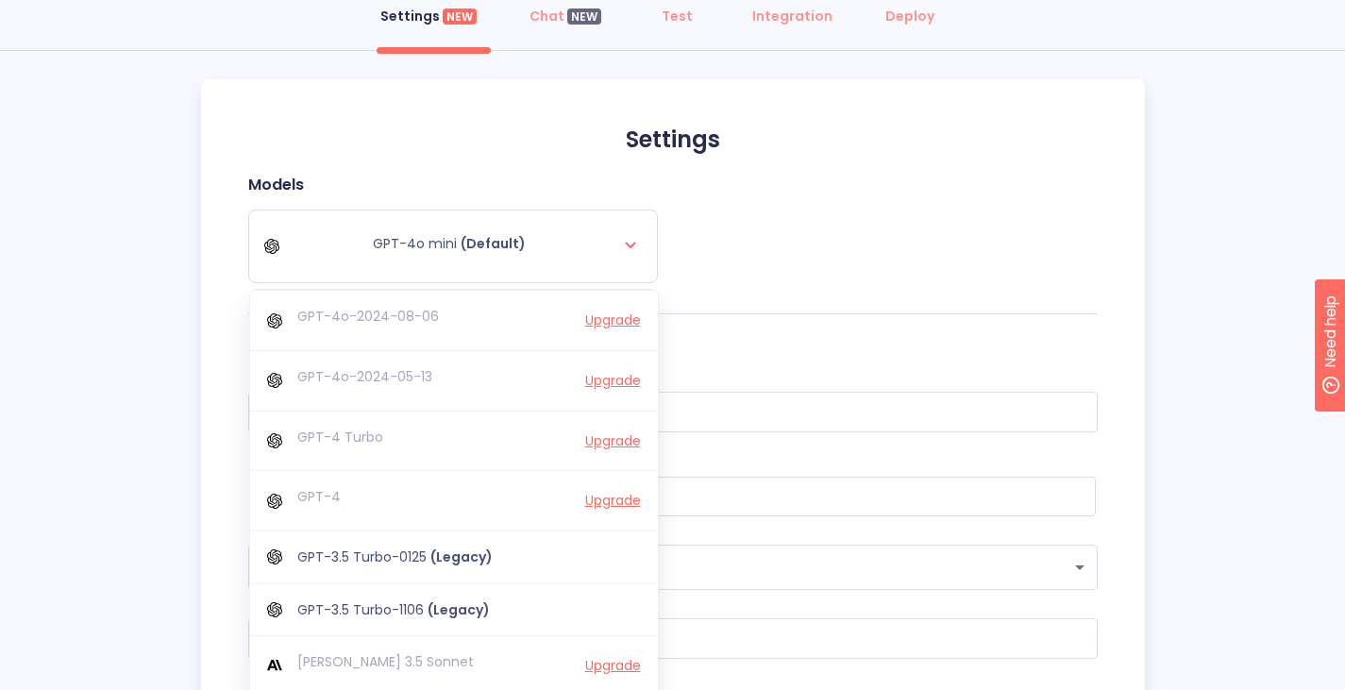
click at [746, 221] on div "Models GPT-4o mini (Default) GPT-4o-2024-08-06 Upgrade GPT-4o-2024-05-13 Upgrad…" at bounding box center [673, 245] width 850 height 139
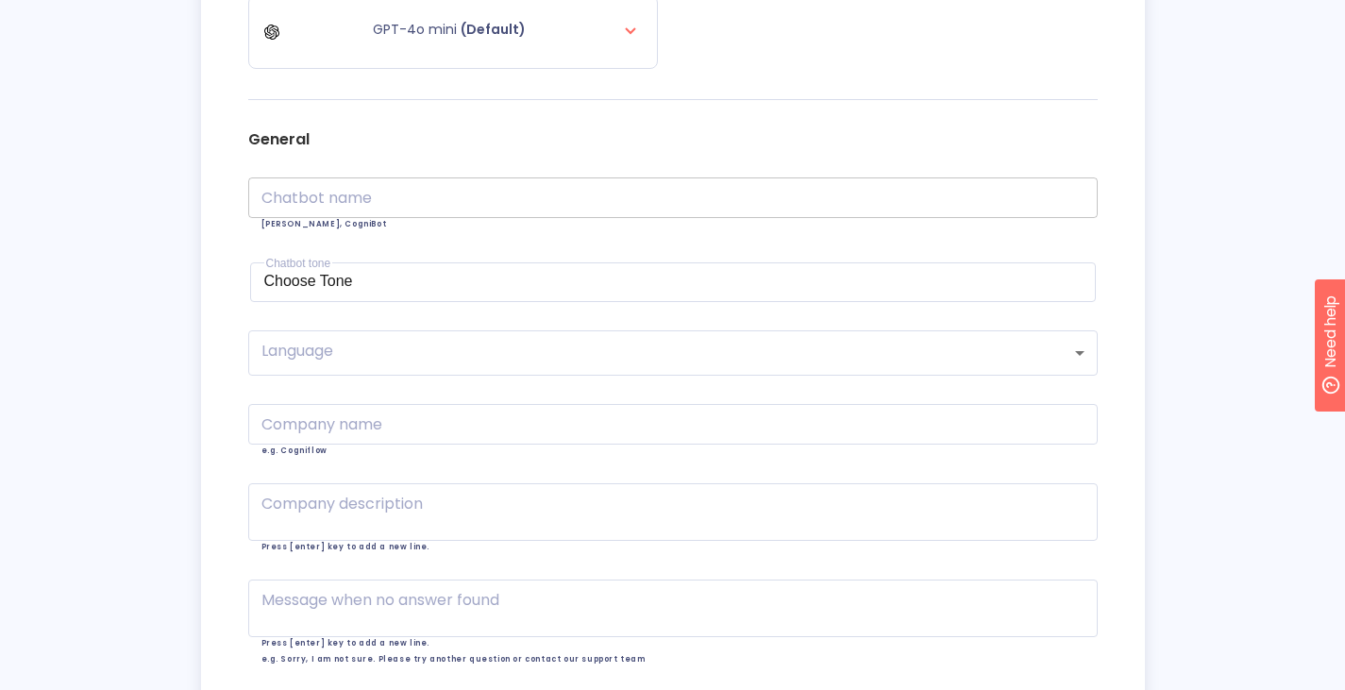
scroll to position [336, 0]
click at [433, 192] on input "text" at bounding box center [673, 197] width 850 height 41
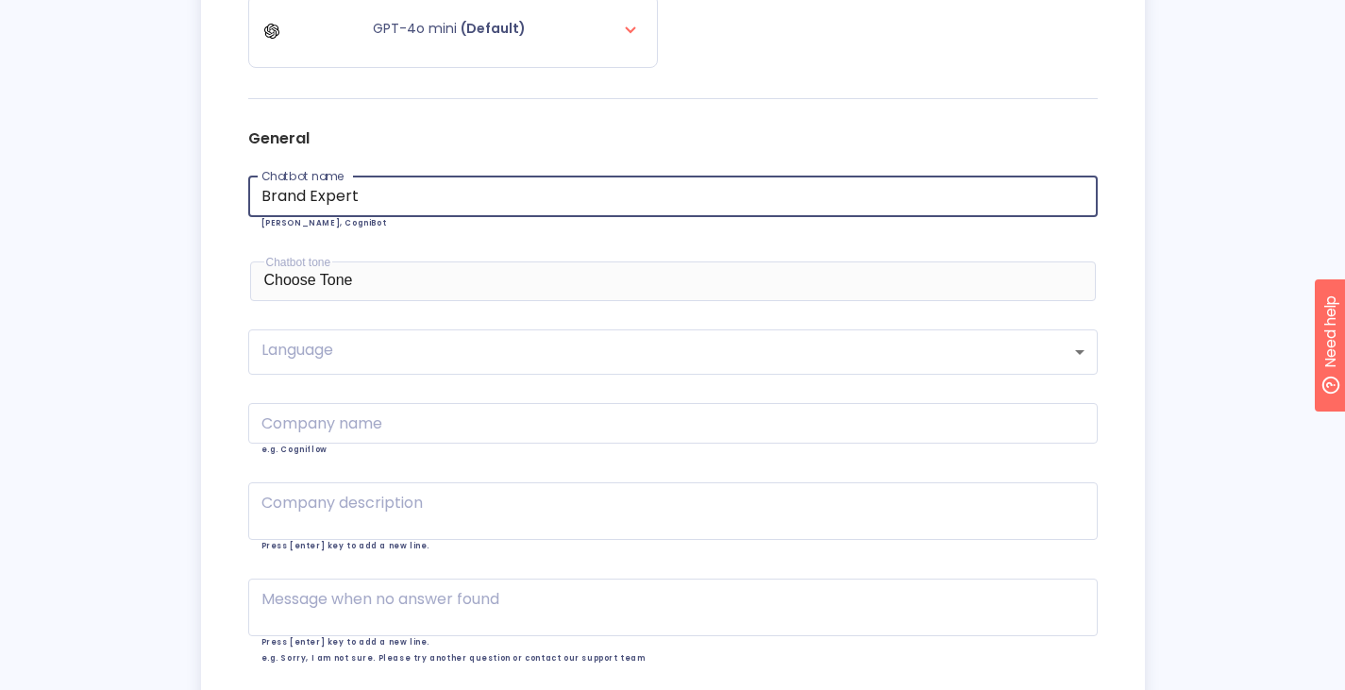
type input "Brand Expert"
click at [411, 286] on div "Choose Tone" at bounding box center [673, 280] width 818 height 17
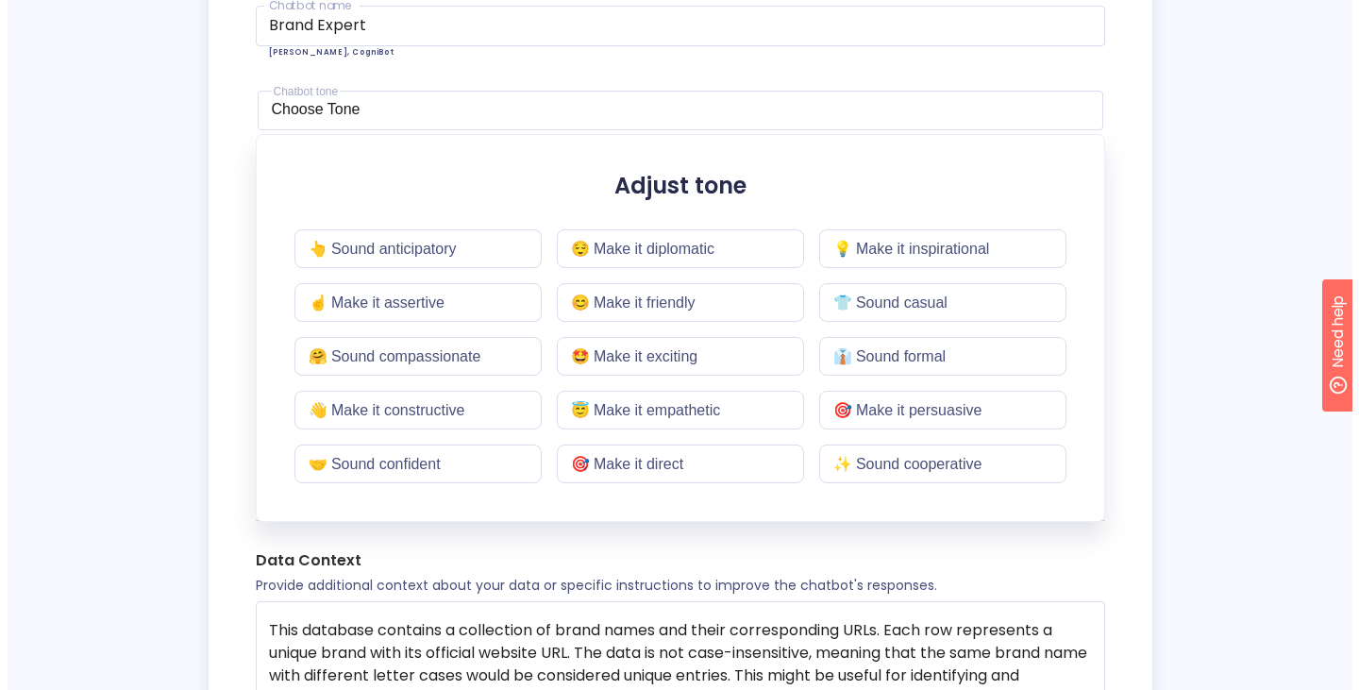
scroll to position [517, 0]
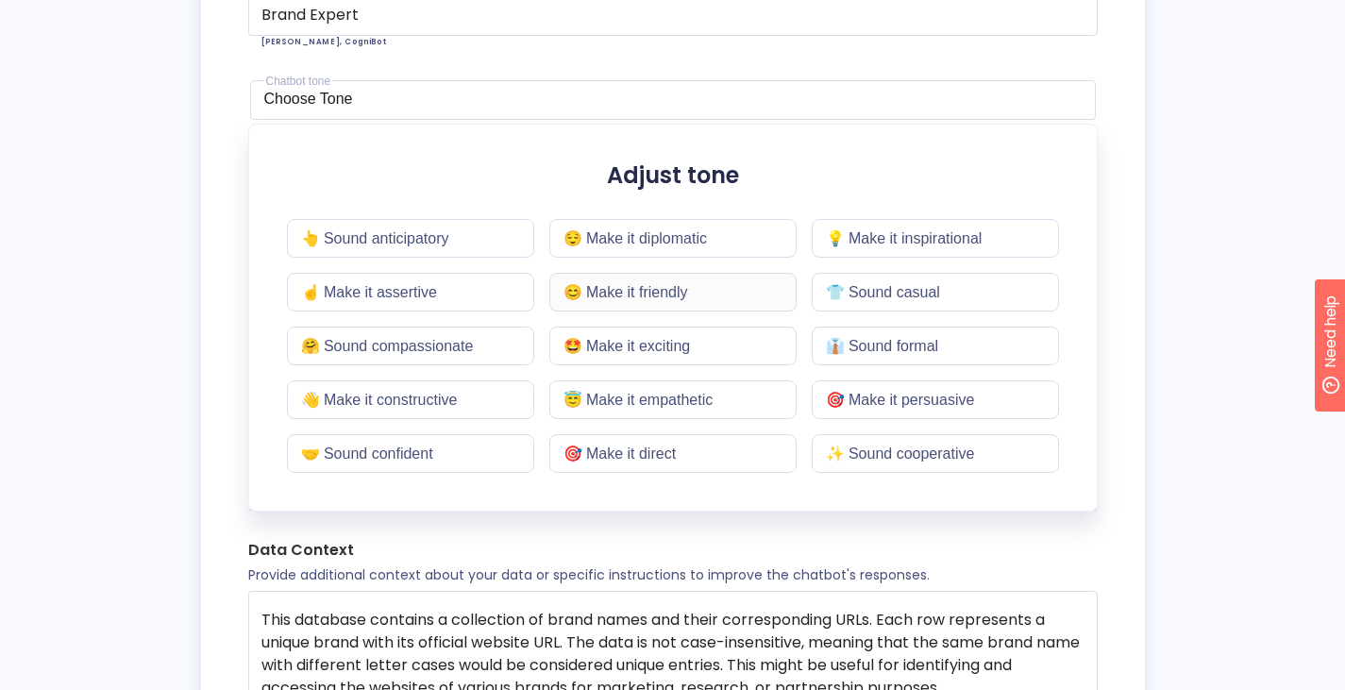
click at [631, 302] on div "😊 Make it friendly" at bounding box center [672, 292] width 247 height 39
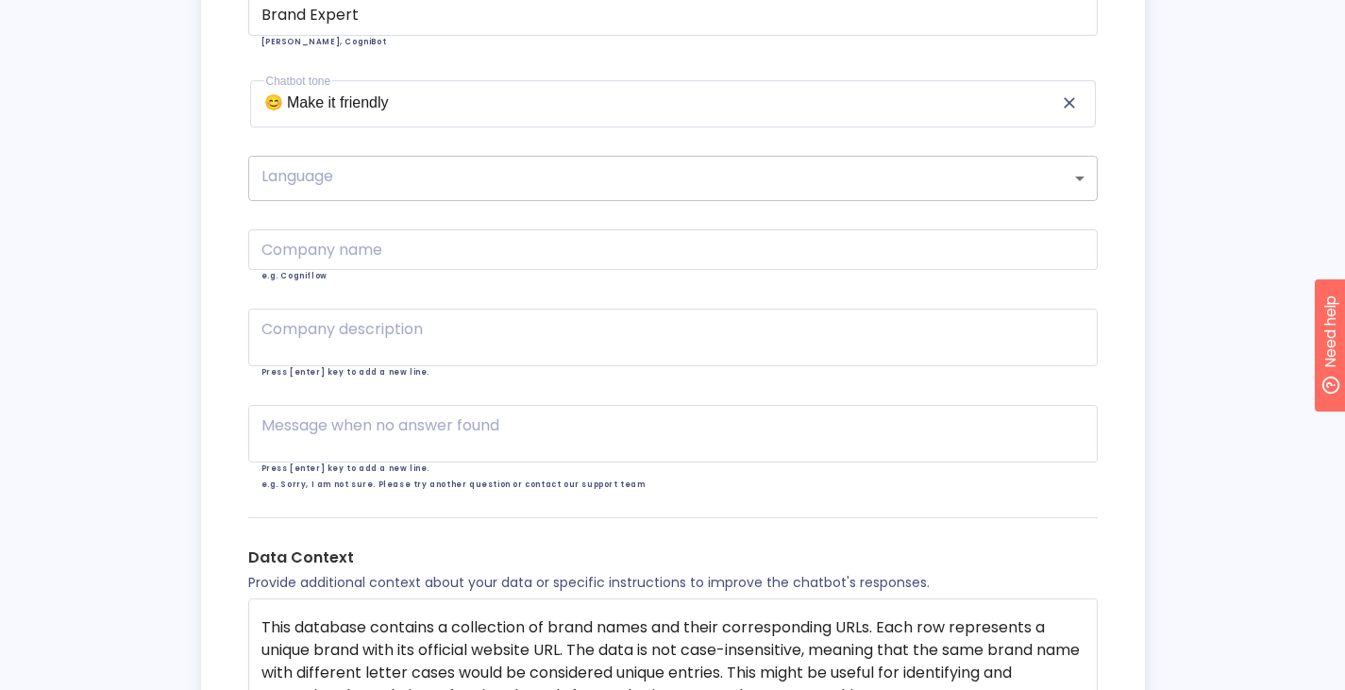
click at [366, 190] on body "Back to experiment Use Model My chatbot project Settings NEW Chat NEW Test Inte…" at bounding box center [672, 502] width 1345 height 2038
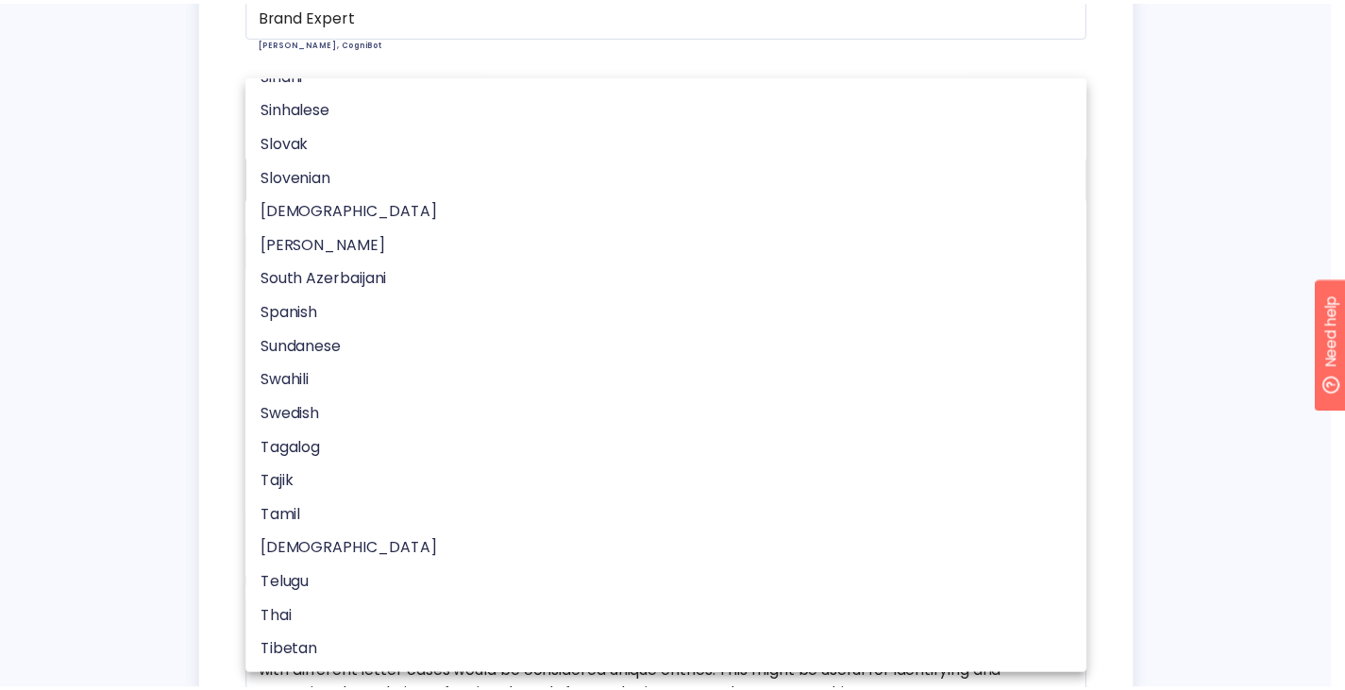
scroll to position [4649, 0]
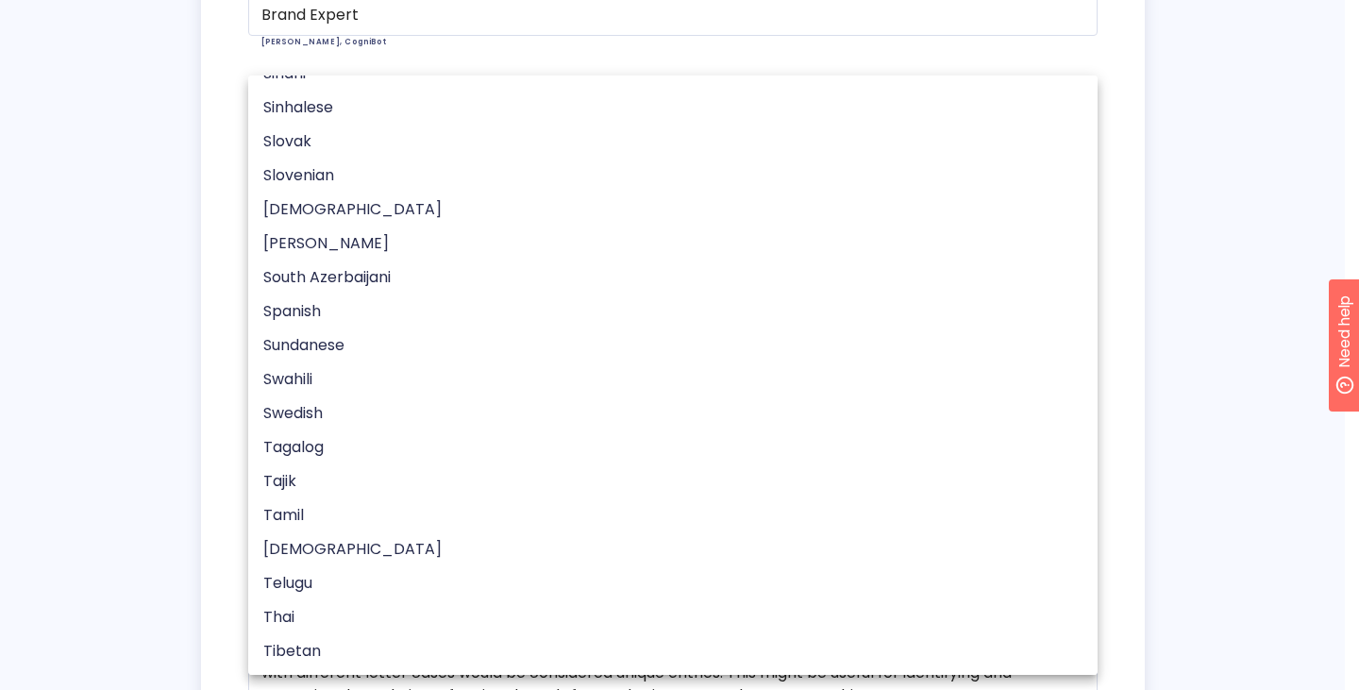
click at [332, 299] on li "Spanish" at bounding box center [680, 312] width 864 height 34
type input "es"
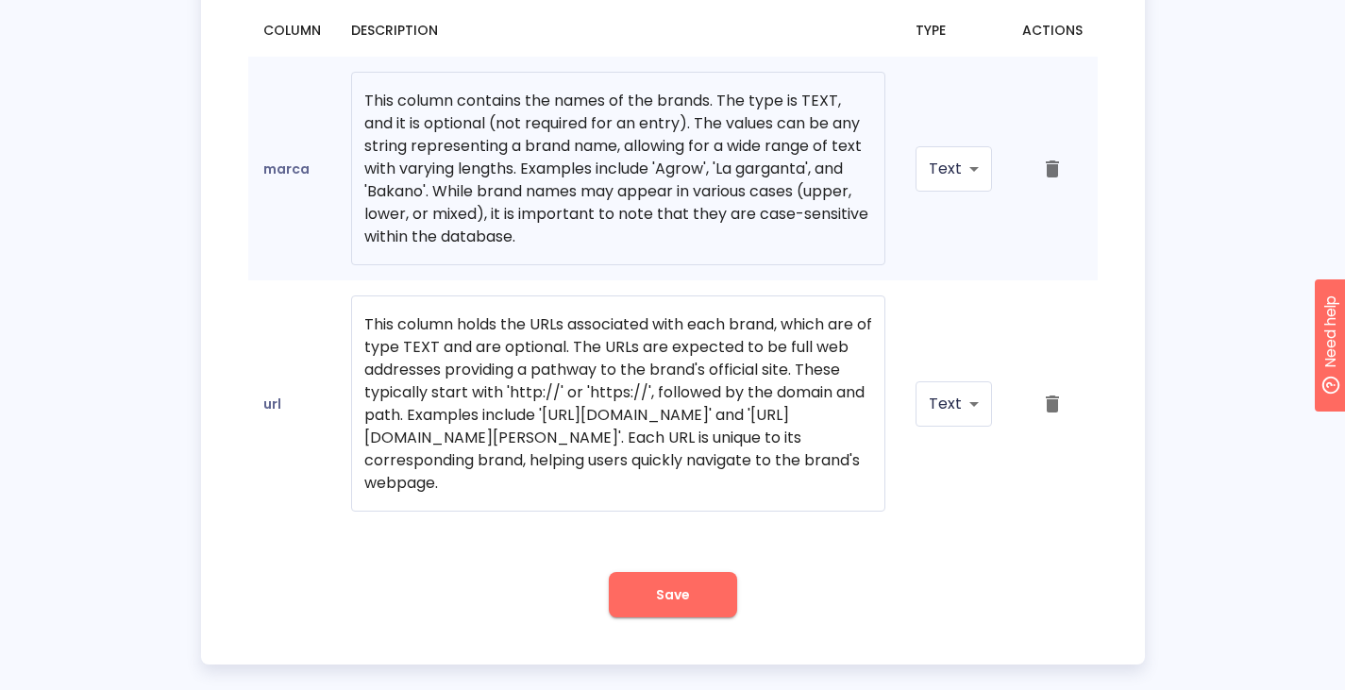
scroll to position [1350, 0]
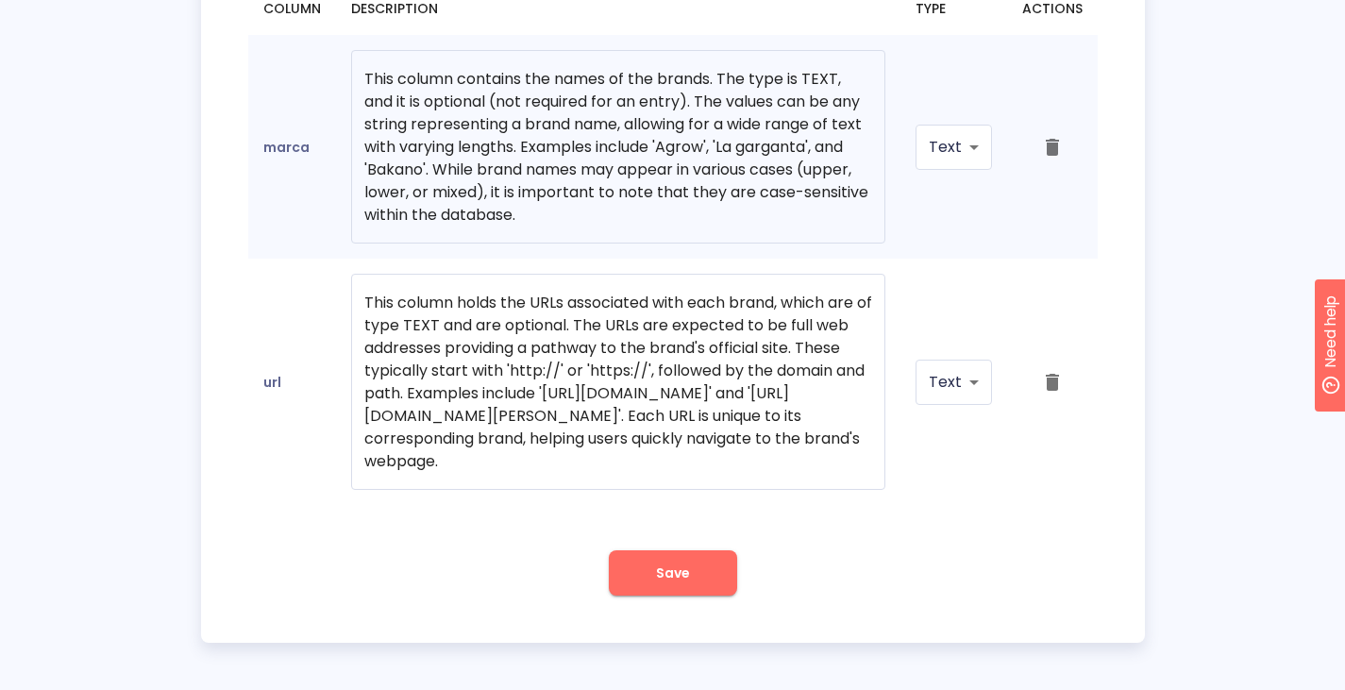
click at [650, 551] on button "Save" at bounding box center [673, 572] width 128 height 45
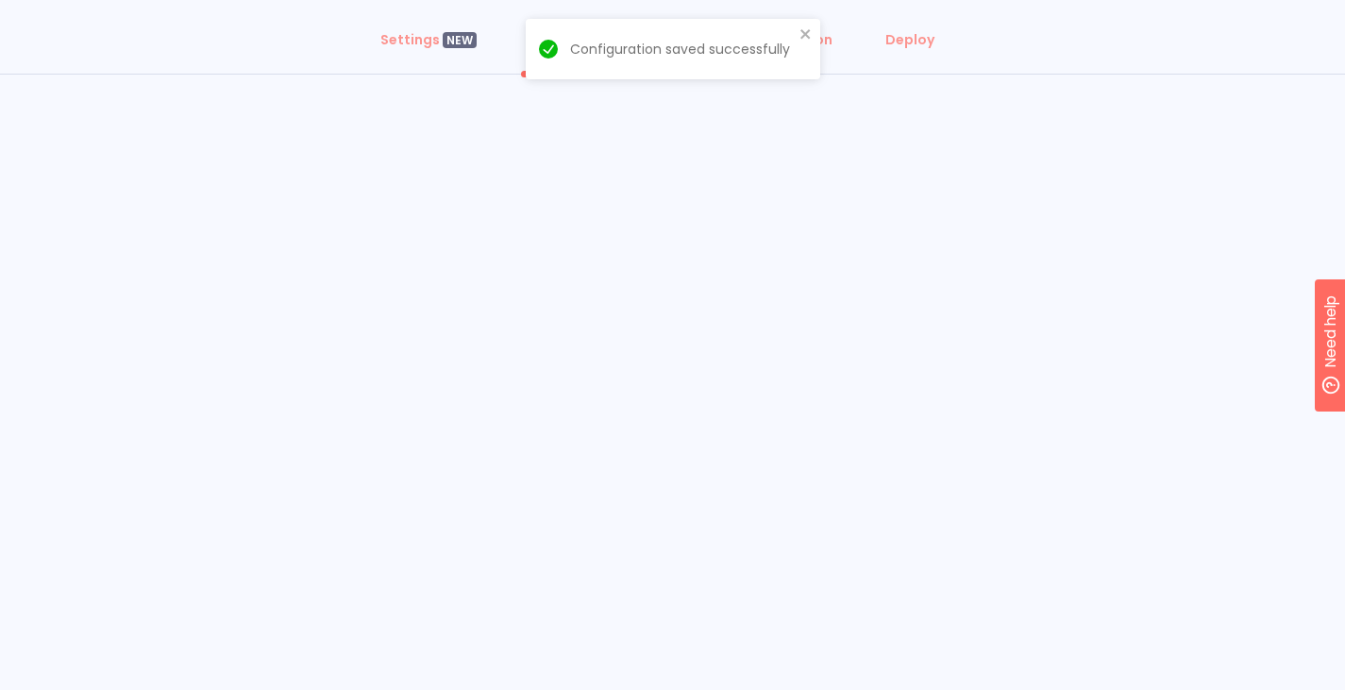
scroll to position [95, 0]
click at [808, 34] on icon "close" at bounding box center [806, 33] width 13 height 15
click at [684, 43] on div "Test" at bounding box center [677, 41] width 31 height 19
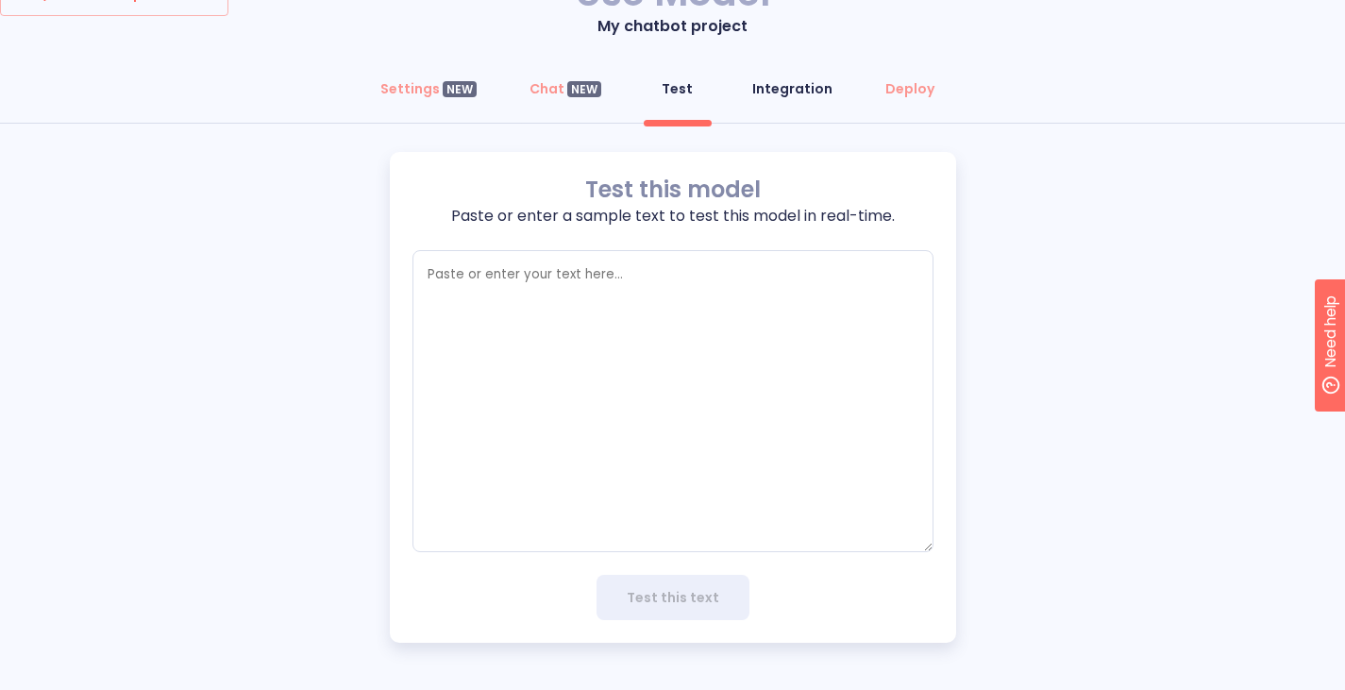
click at [787, 86] on div "Integration" at bounding box center [792, 88] width 80 height 19
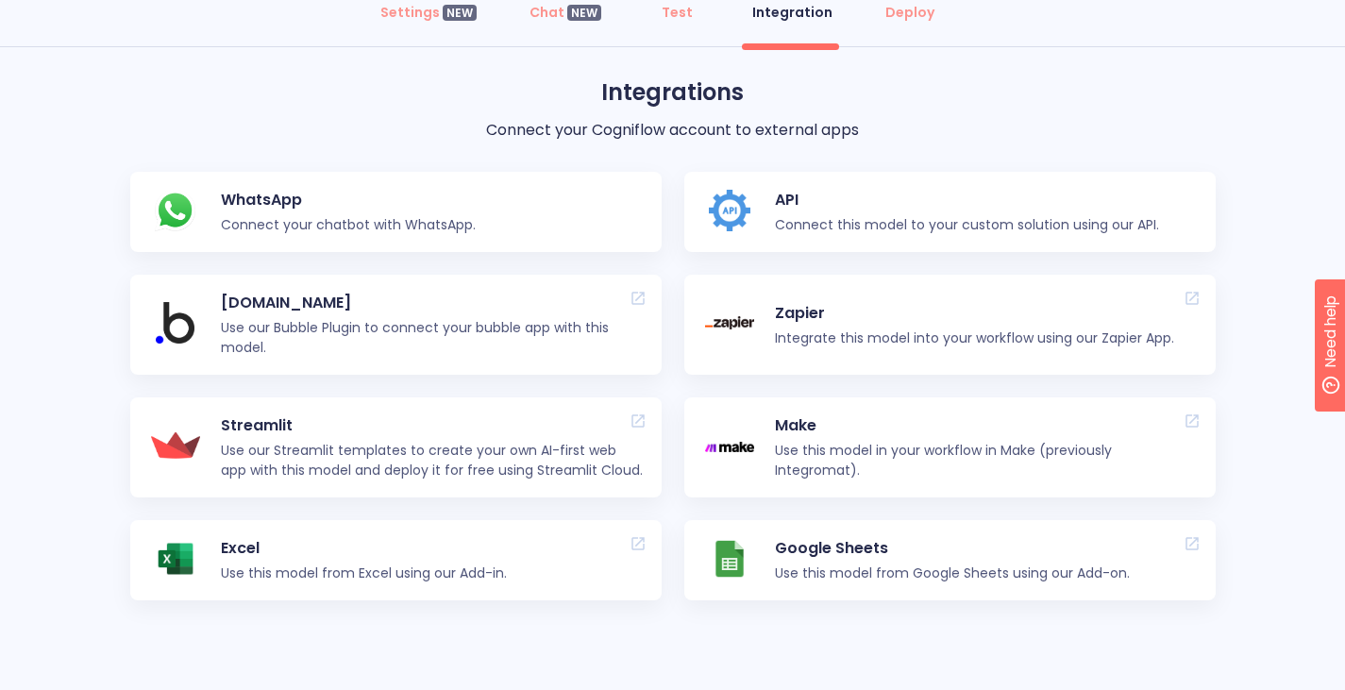
scroll to position [158, 0]
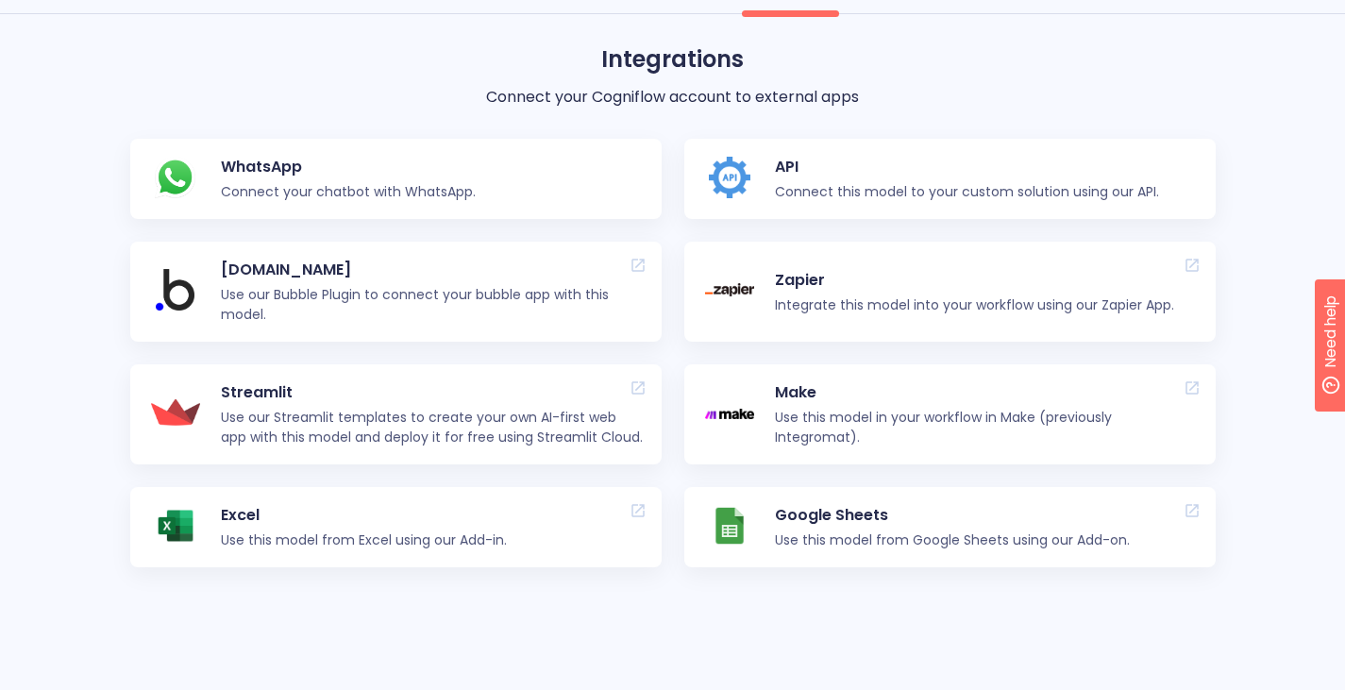
click at [428, 521] on p "Excel" at bounding box center [364, 515] width 286 height 23
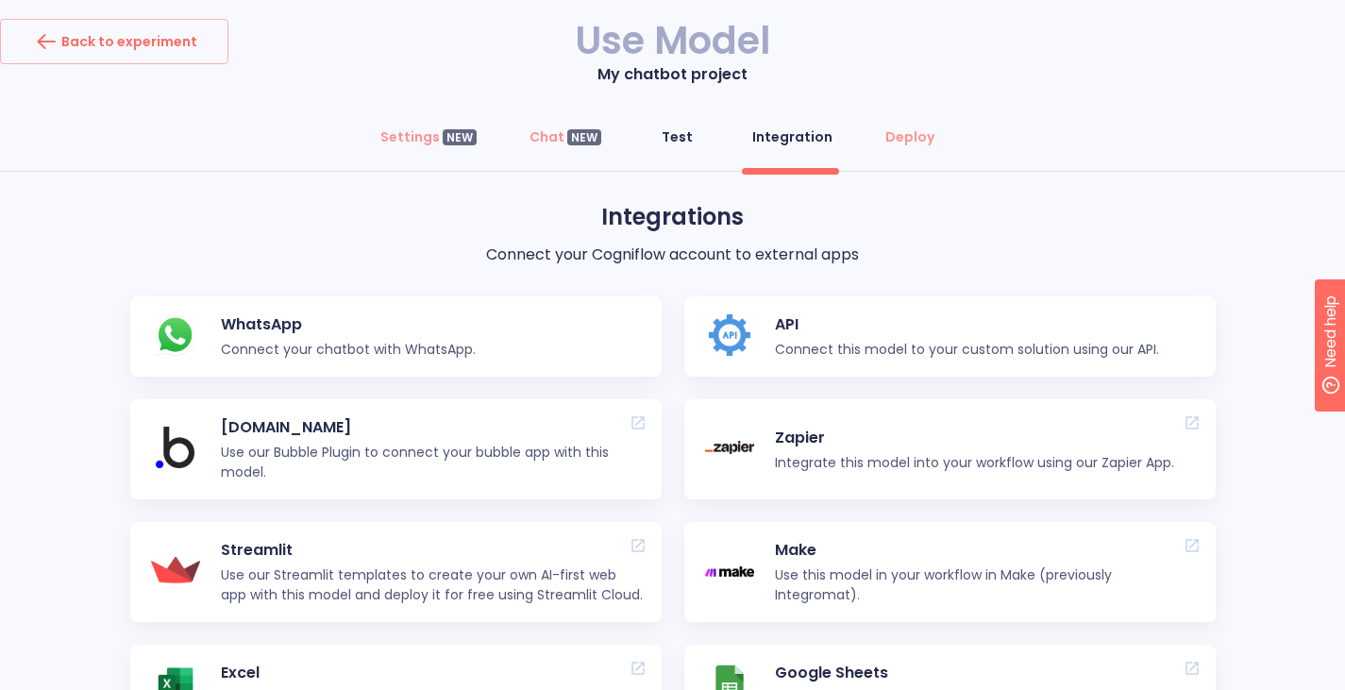
click at [674, 137] on div "Test" at bounding box center [677, 136] width 31 height 19
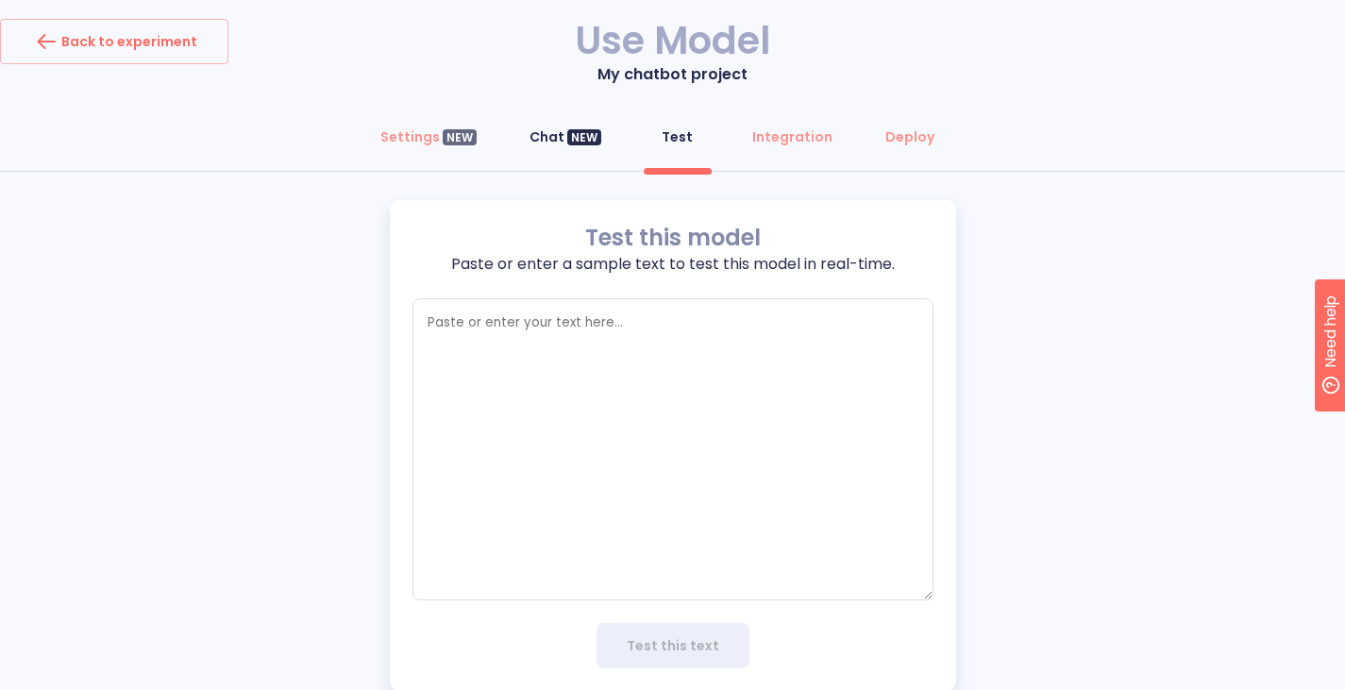
click at [561, 135] on div "Chat NEW" at bounding box center [566, 136] width 72 height 19
